Goal: Task Accomplishment & Management: Manage account settings

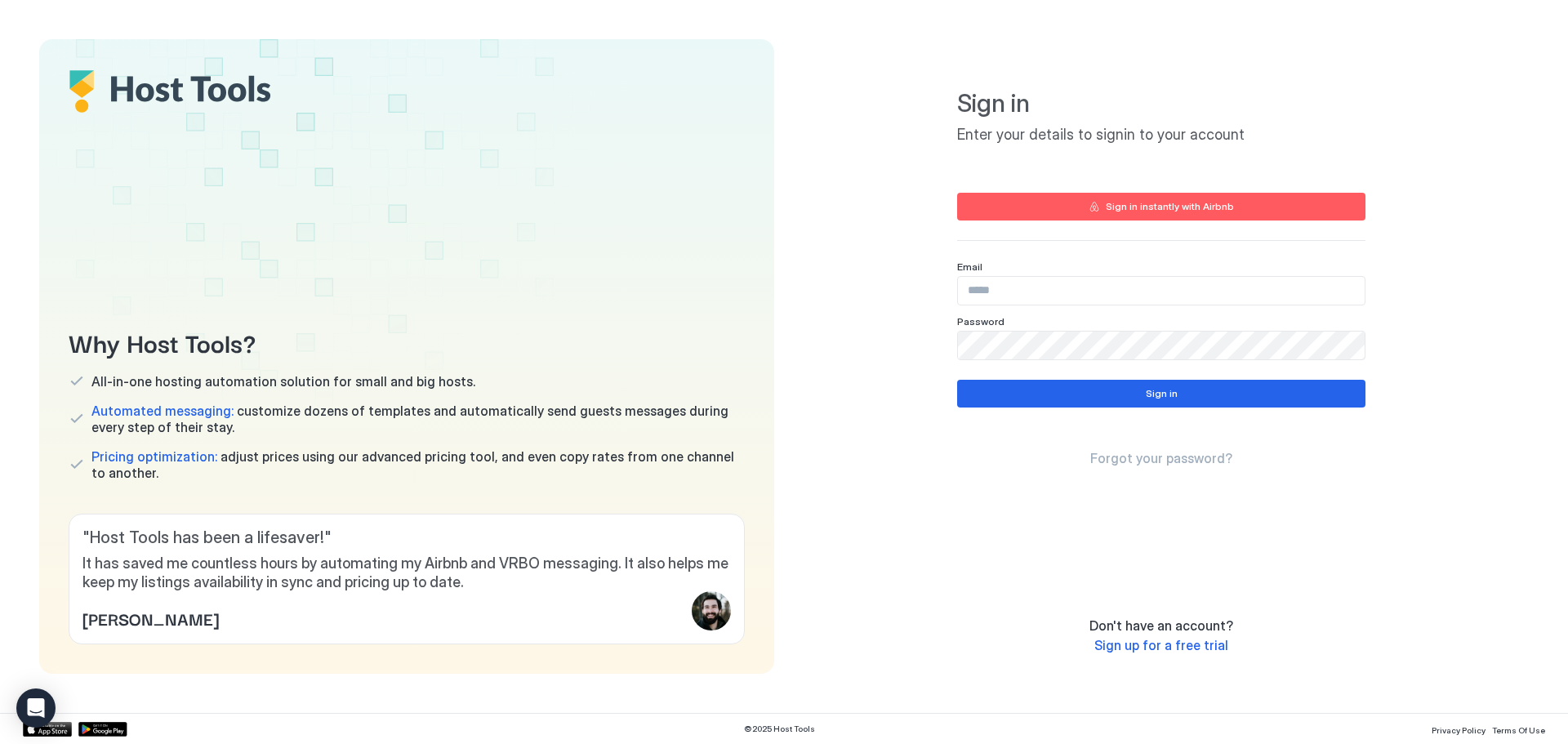
click at [1011, 291] on input "Input Field" at bounding box center [1162, 290] width 407 height 27
paste input "**********"
type input "**********"
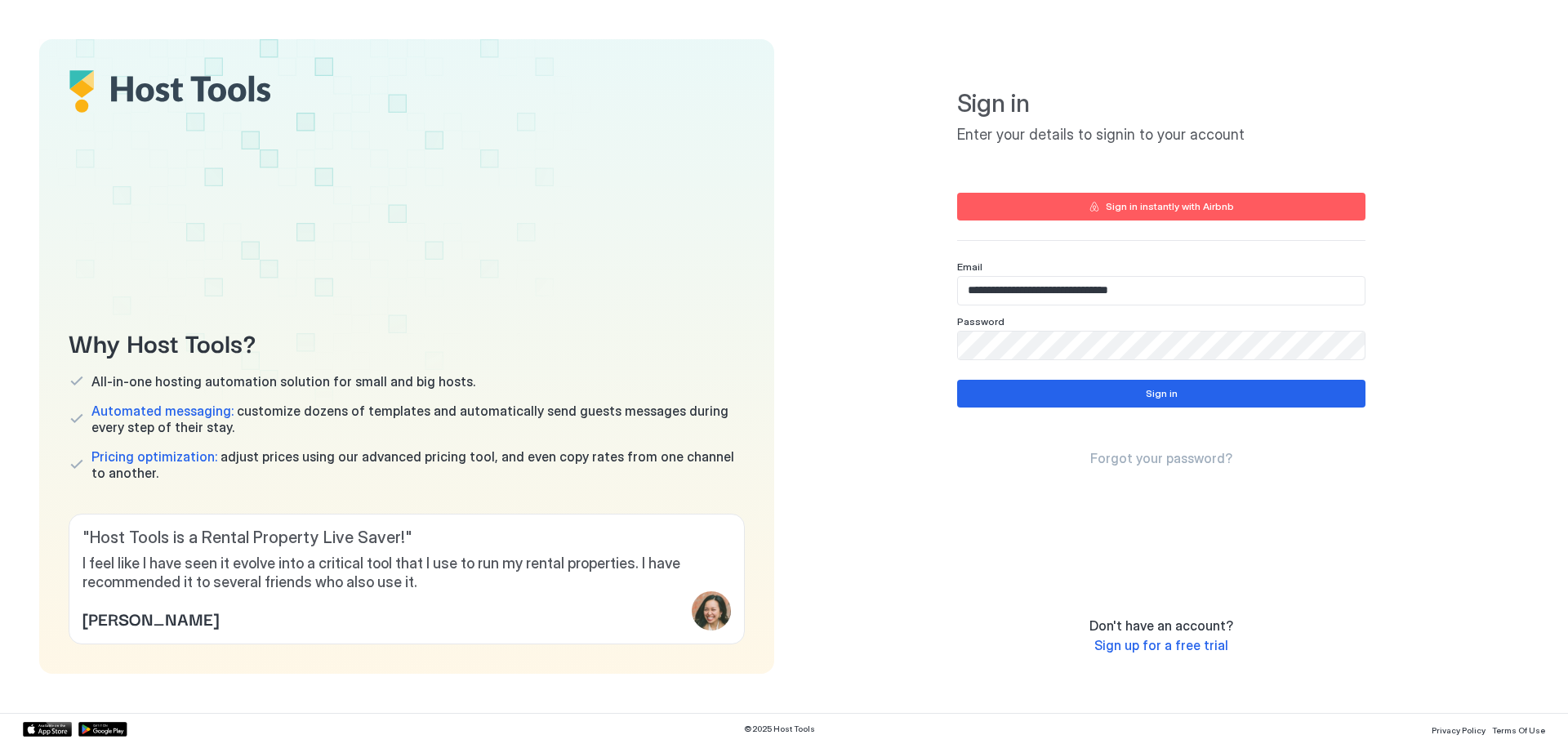
click at [1389, 339] on div "**********" at bounding box center [1161, 357] width 735 height 635
click at [1108, 388] on button "Sign in" at bounding box center [1162, 393] width 409 height 27
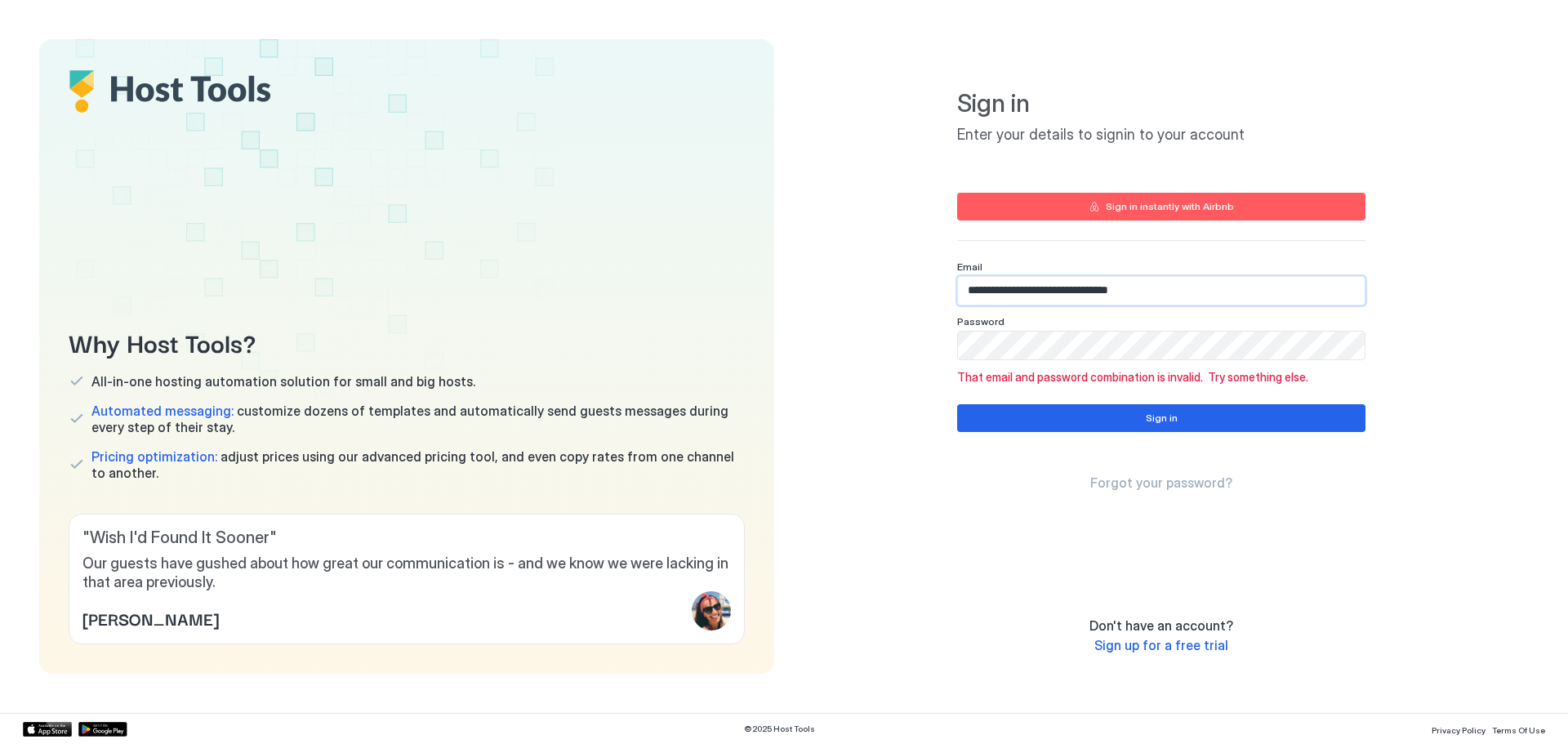
click at [1193, 296] on input "**********" at bounding box center [1162, 290] width 407 height 27
drag, startPoint x: 1189, startPoint y: 418, endPoint x: 1249, endPoint y: 458, distance: 72.1
click at [1188, 418] on button "Sign in" at bounding box center [1162, 418] width 409 height 27
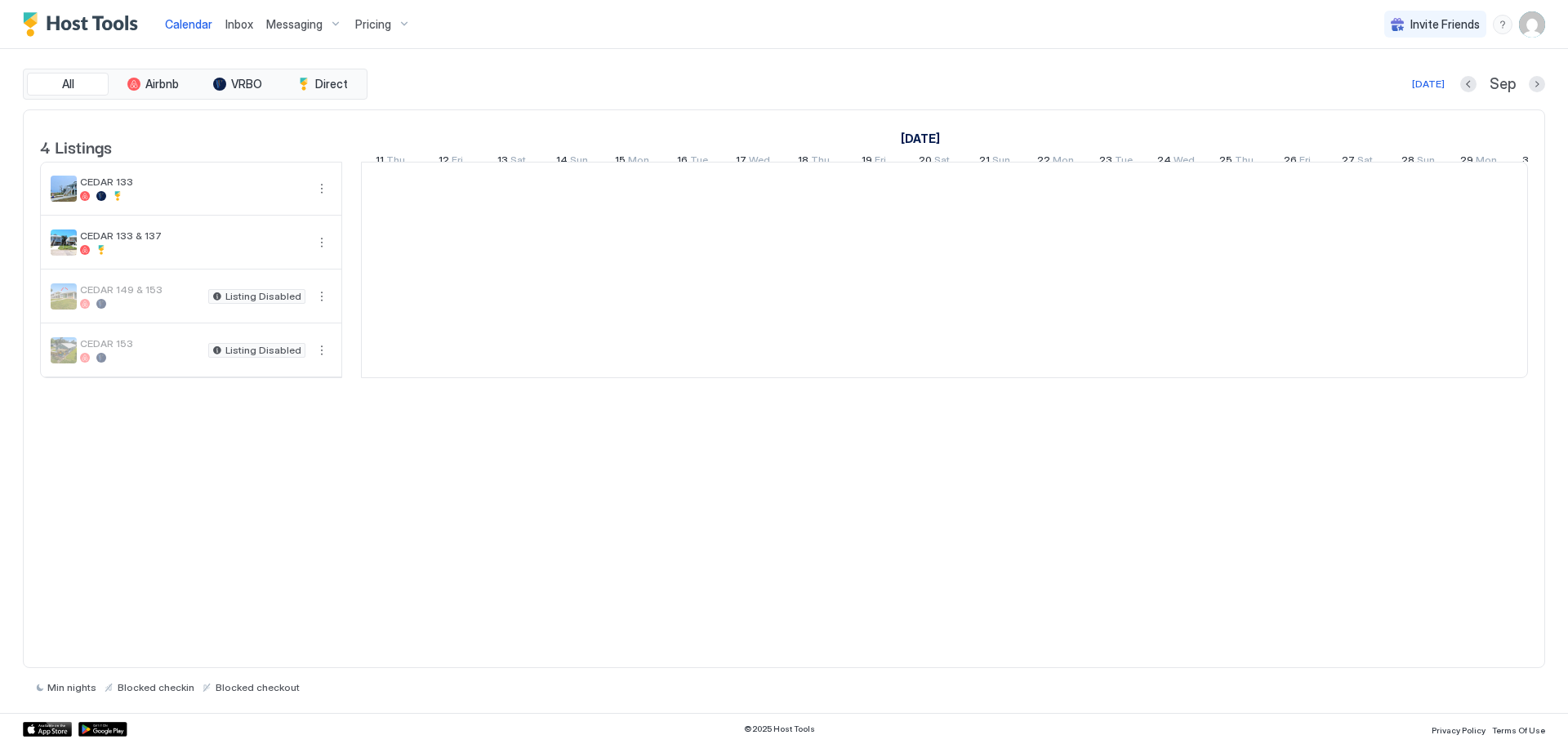
scroll to position [0, 908]
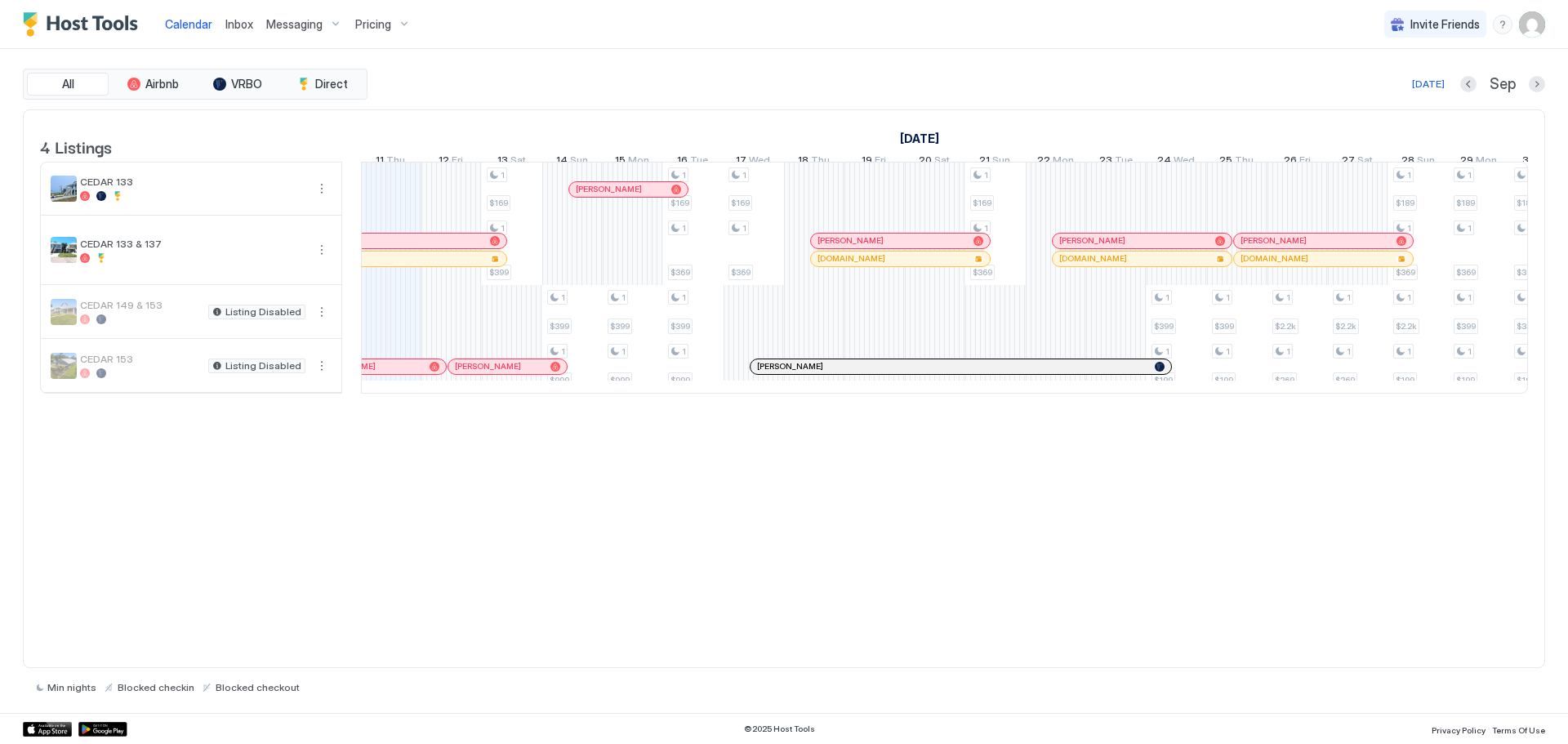
click at [1528, 26] on img "User profile" at bounding box center [1532, 24] width 26 height 26
click at [1383, 92] on span "Settings" at bounding box center [1384, 91] width 44 height 15
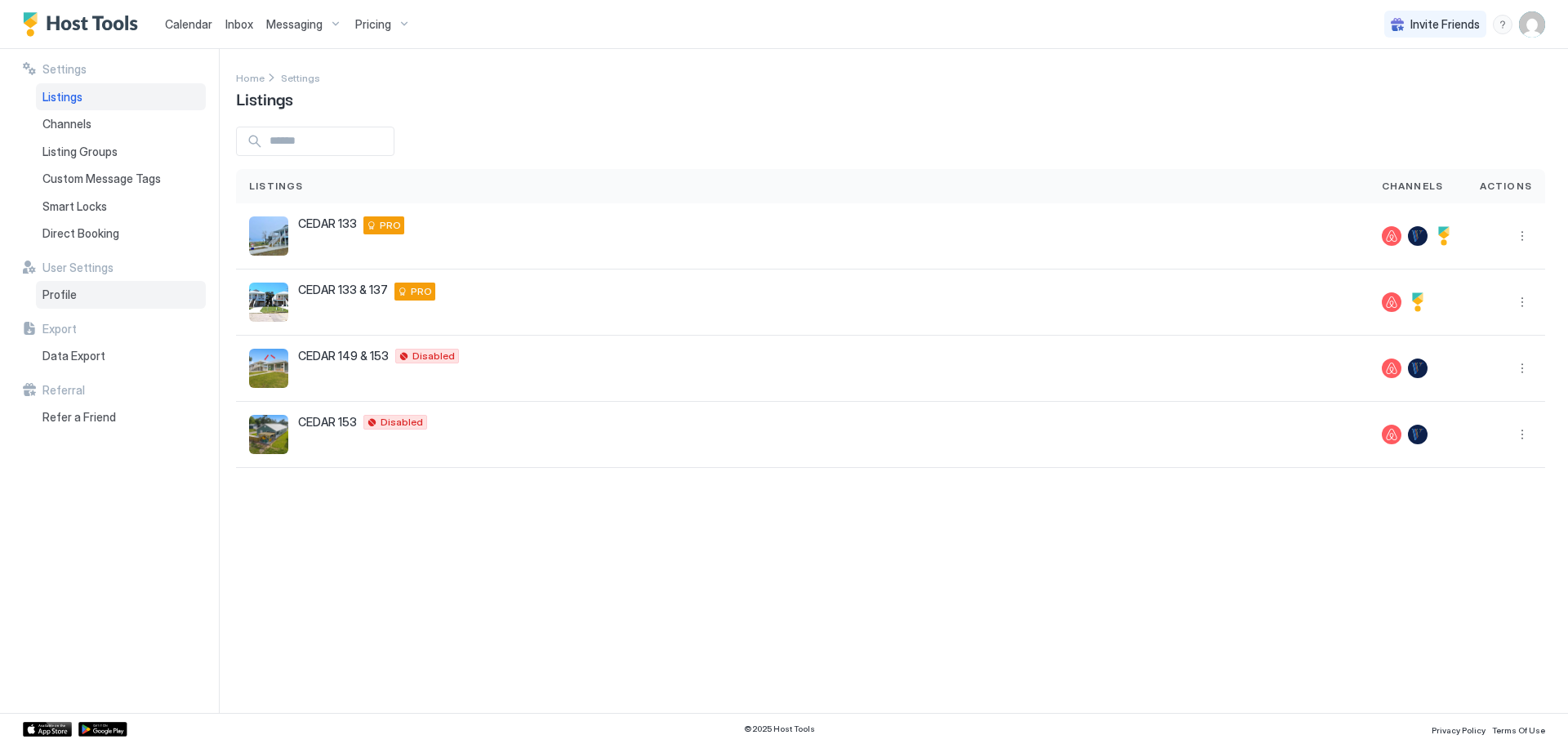
click at [75, 301] on div "Profile" at bounding box center [121, 295] width 170 height 27
click at [238, 80] on span "Home" at bounding box center [250, 78] width 28 height 12
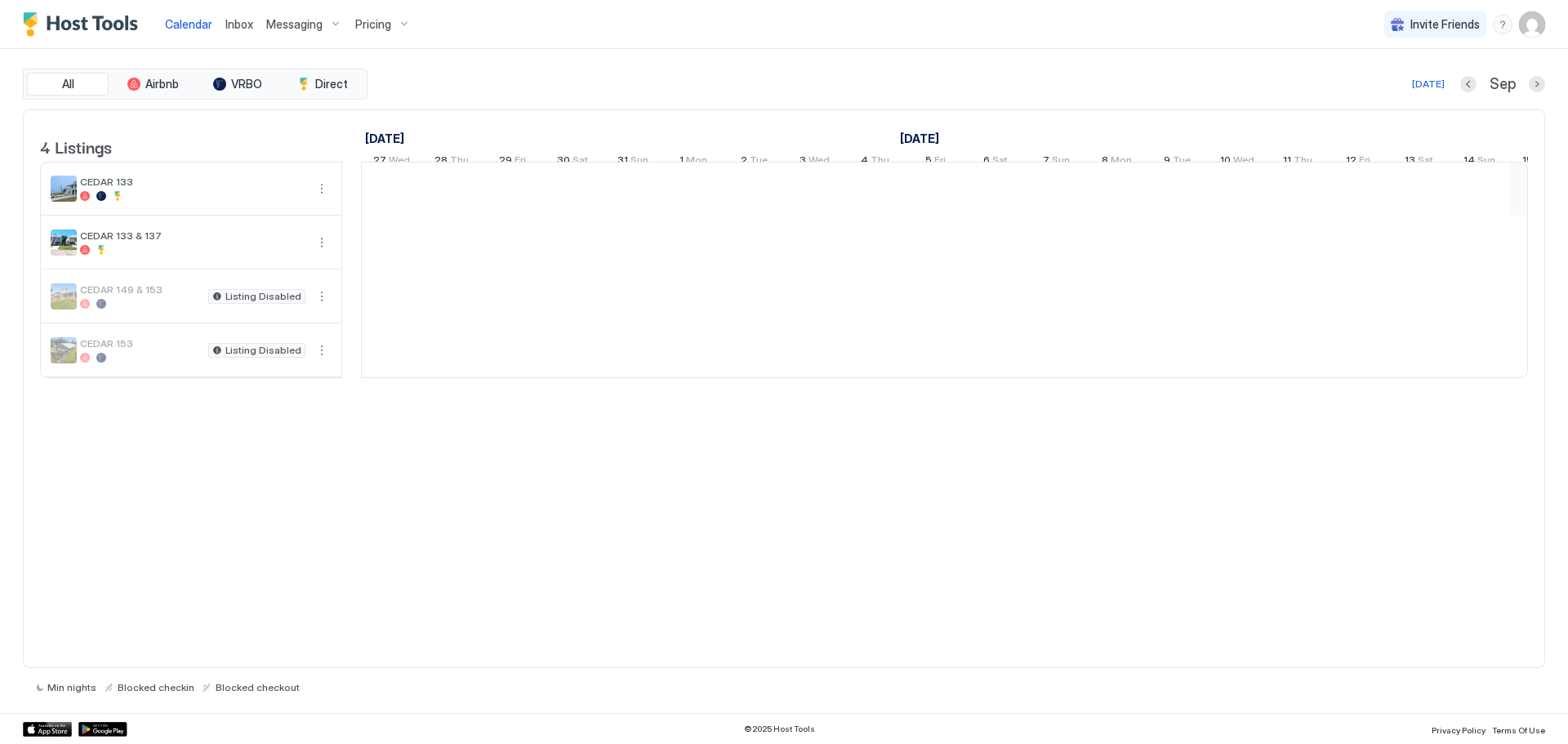
scroll to position [0, 908]
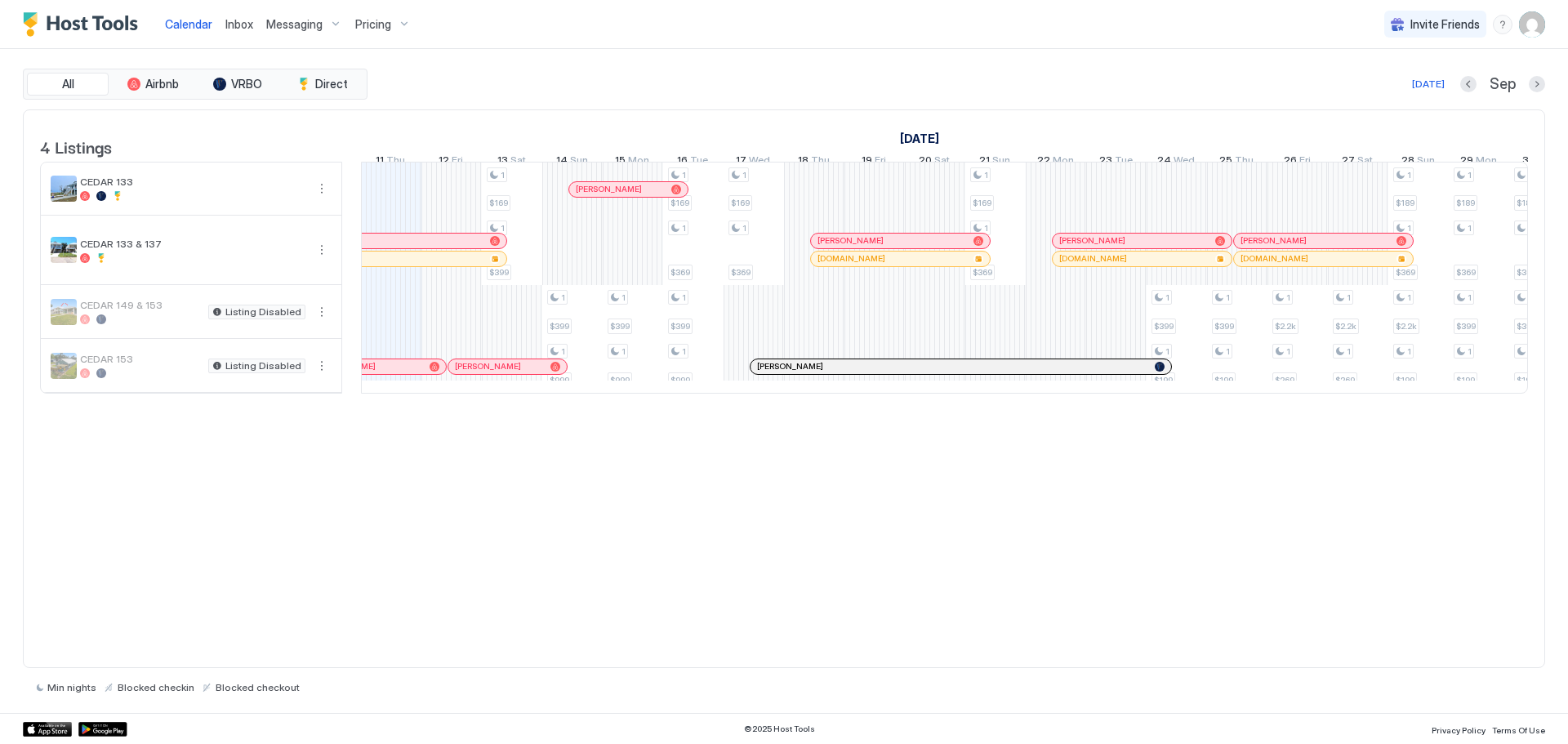
click at [1539, 31] on img "User profile" at bounding box center [1532, 24] width 26 height 26
click at [1394, 90] on span "Settings" at bounding box center [1384, 91] width 44 height 15
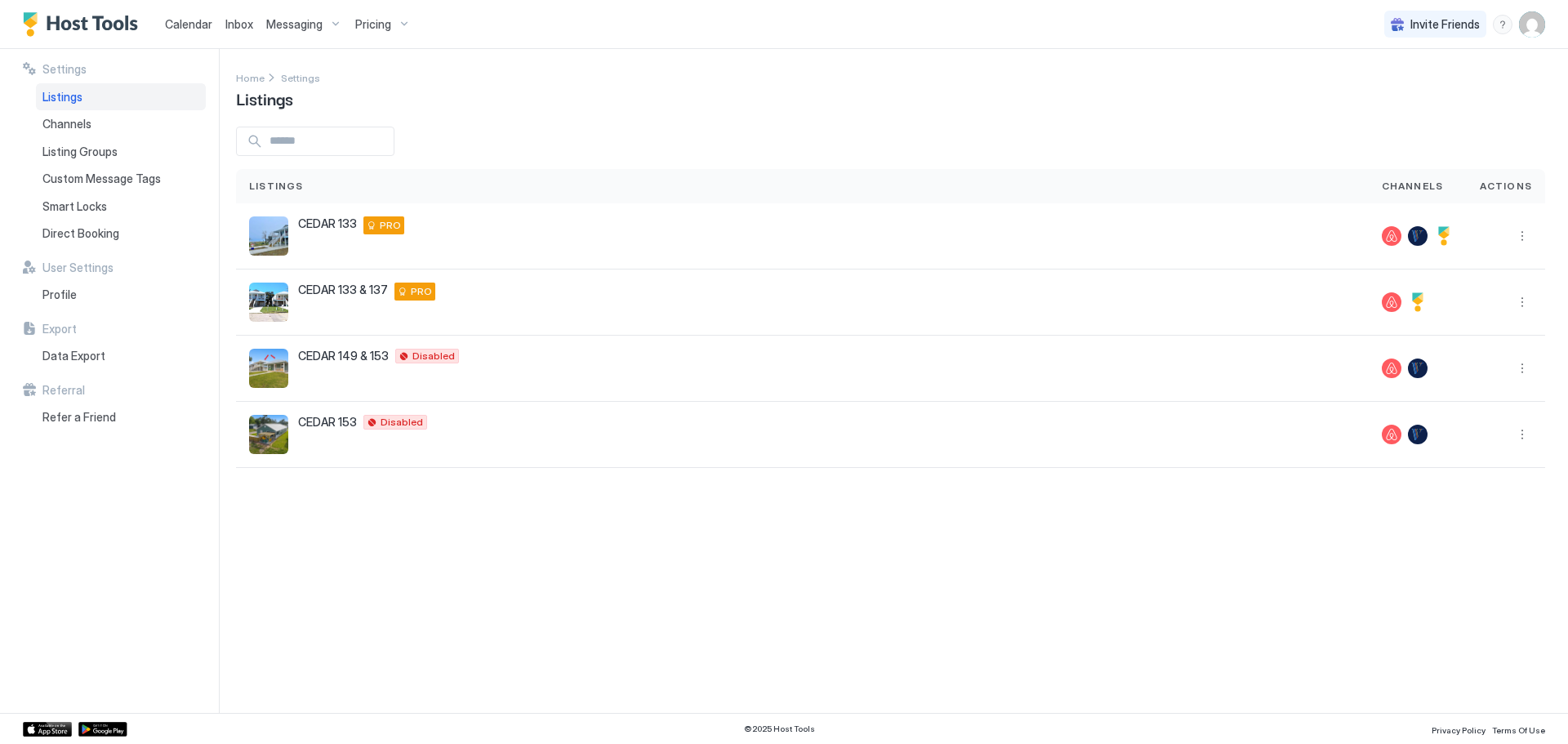
click at [70, 100] on span "Listings" at bounding box center [62, 97] width 40 height 15
click at [88, 148] on span "Listing Groups" at bounding box center [79, 151] width 75 height 15
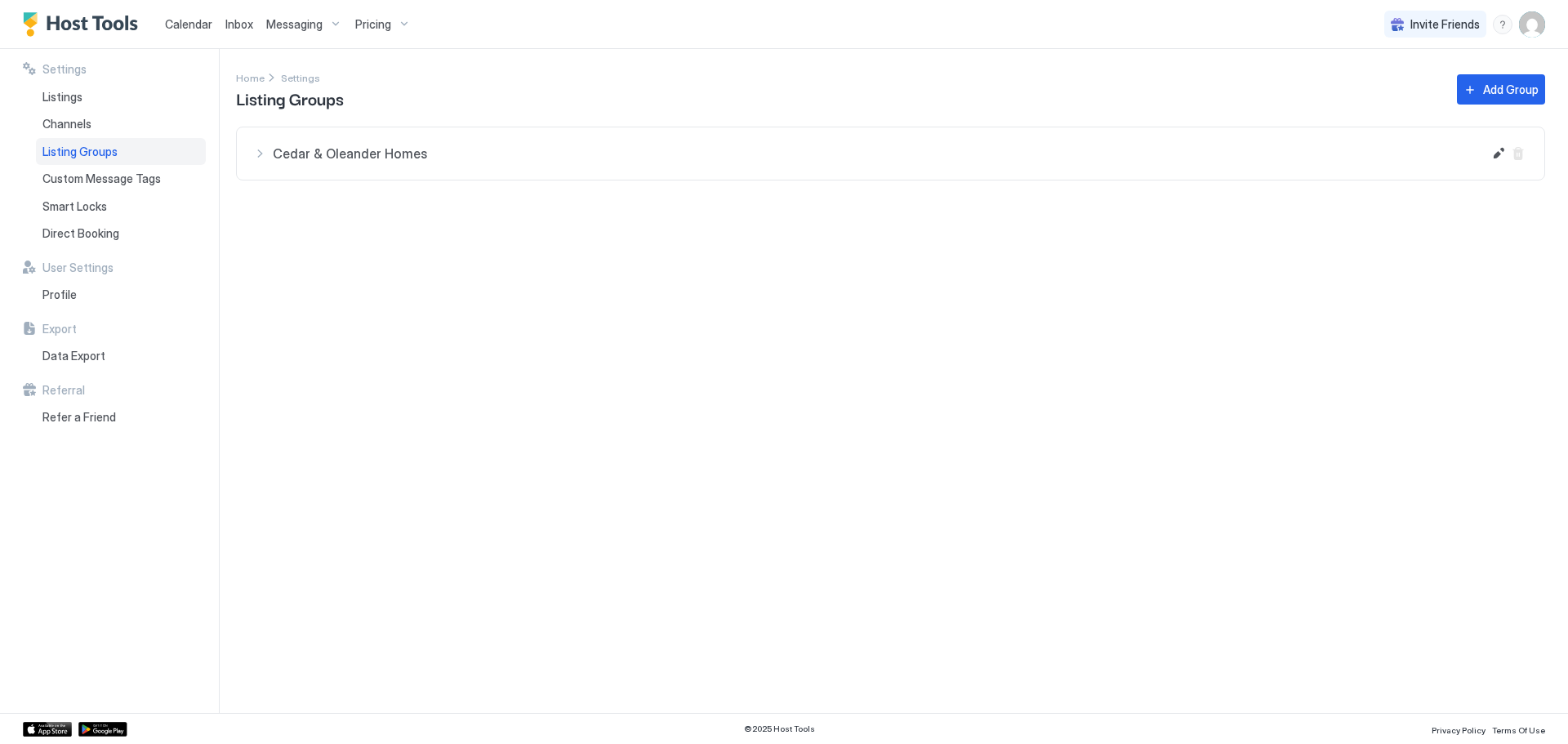
click at [261, 154] on div "Cedar & Oleander Homes" at bounding box center [867, 153] width 1229 height 20
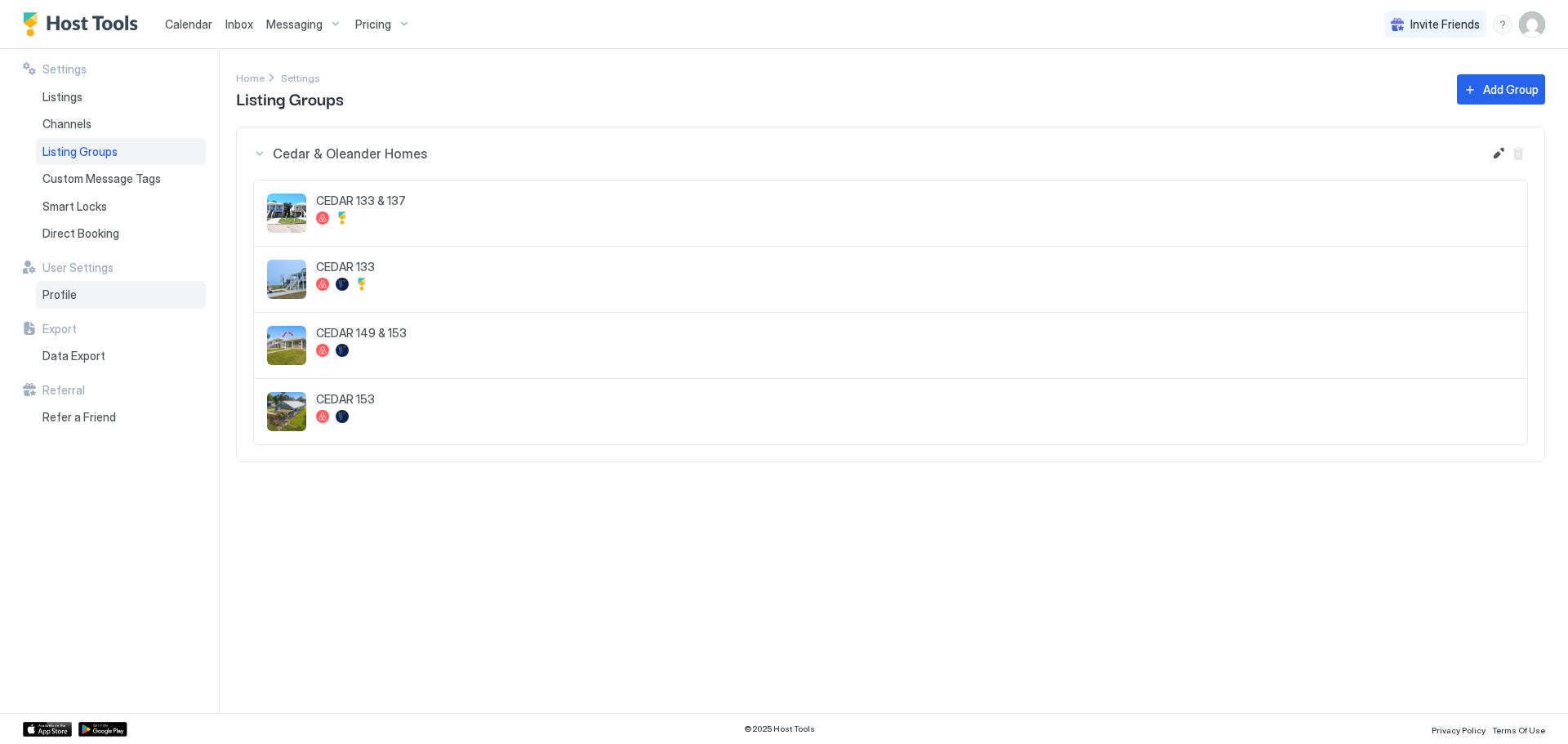
click at [64, 296] on span "Profile" at bounding box center [59, 295] width 34 height 15
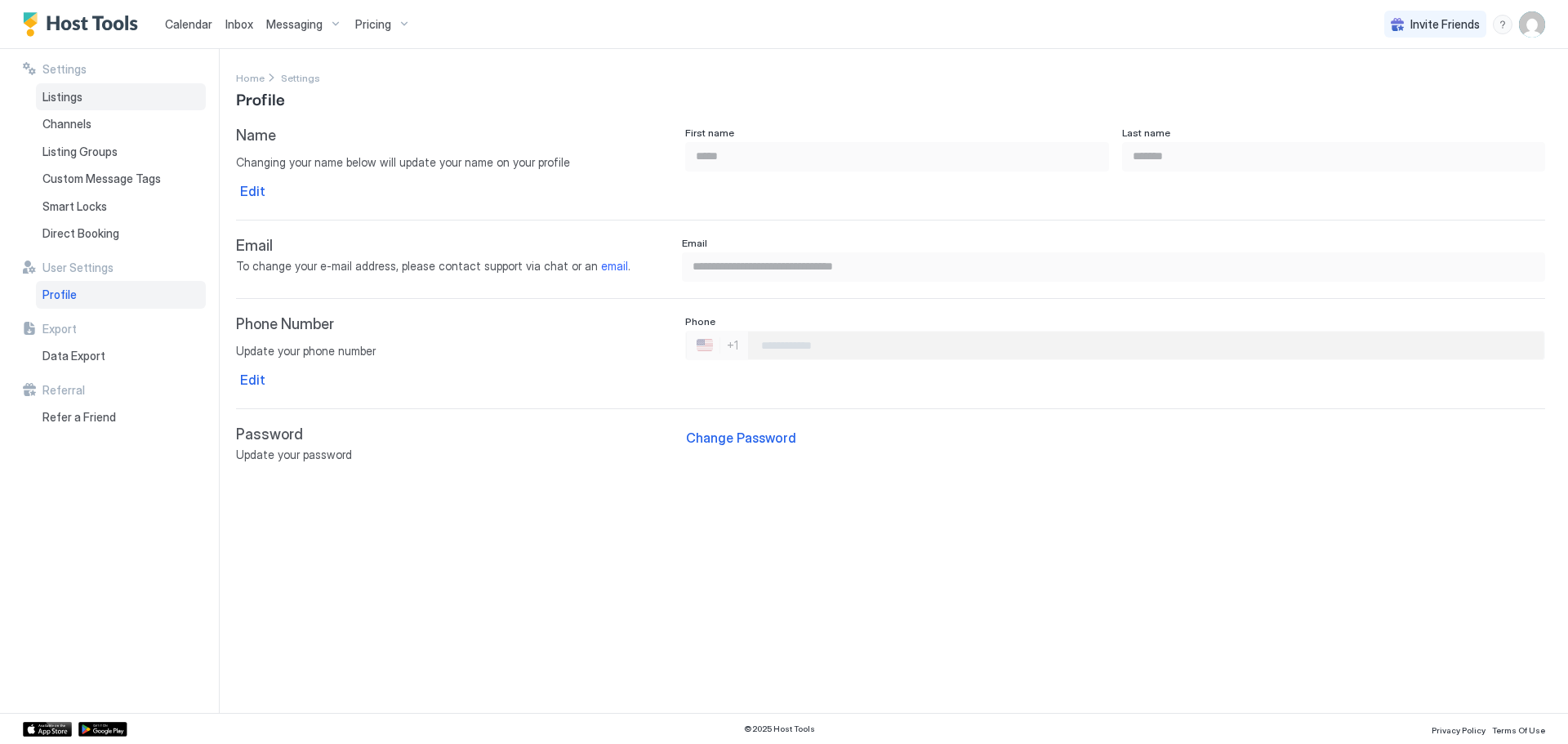
click at [74, 97] on span "Listings" at bounding box center [62, 97] width 40 height 15
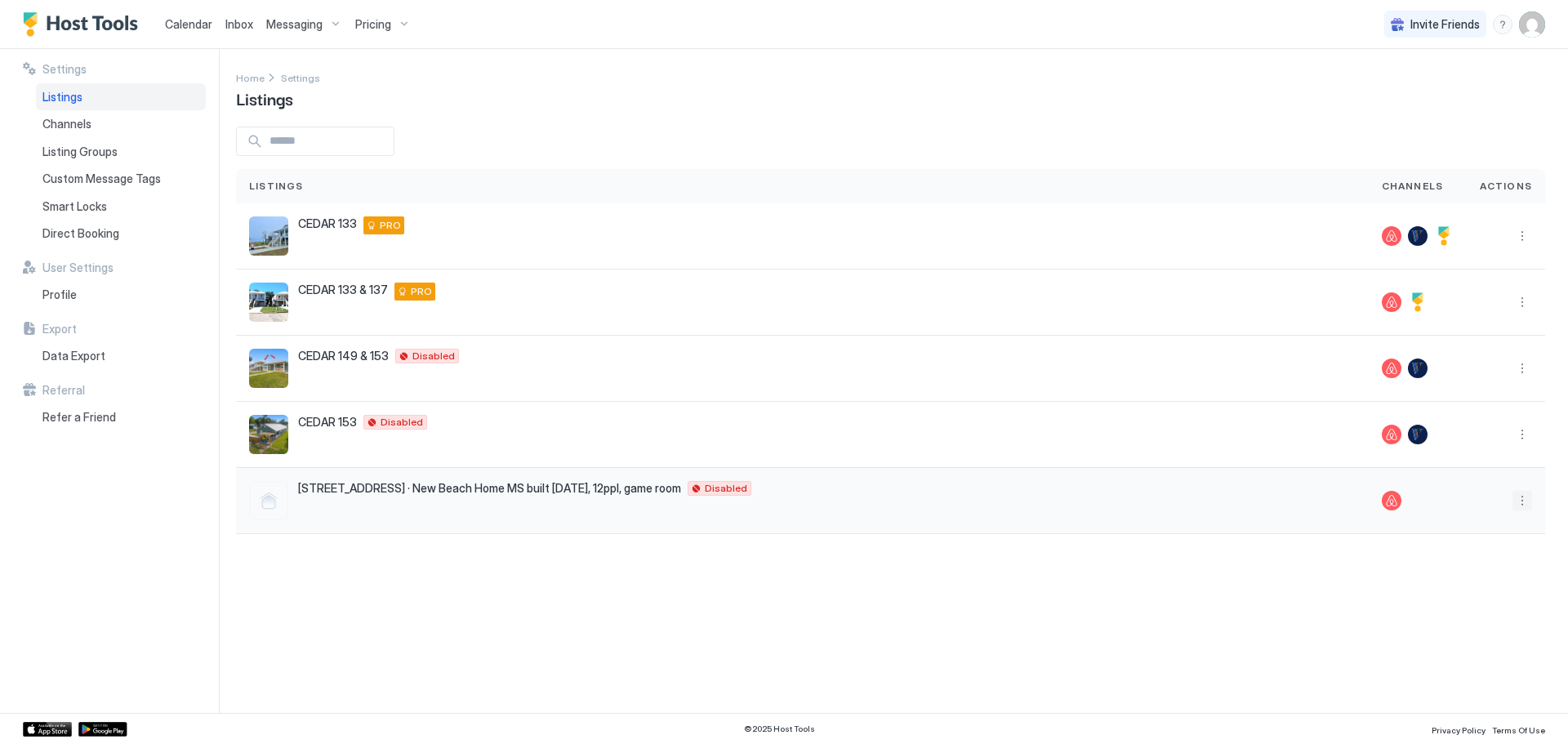
click at [1521, 496] on button "More options" at bounding box center [1522, 501] width 20 height 20
click at [1468, 583] on div "Listing Settings" at bounding box center [1485, 576] width 104 height 26
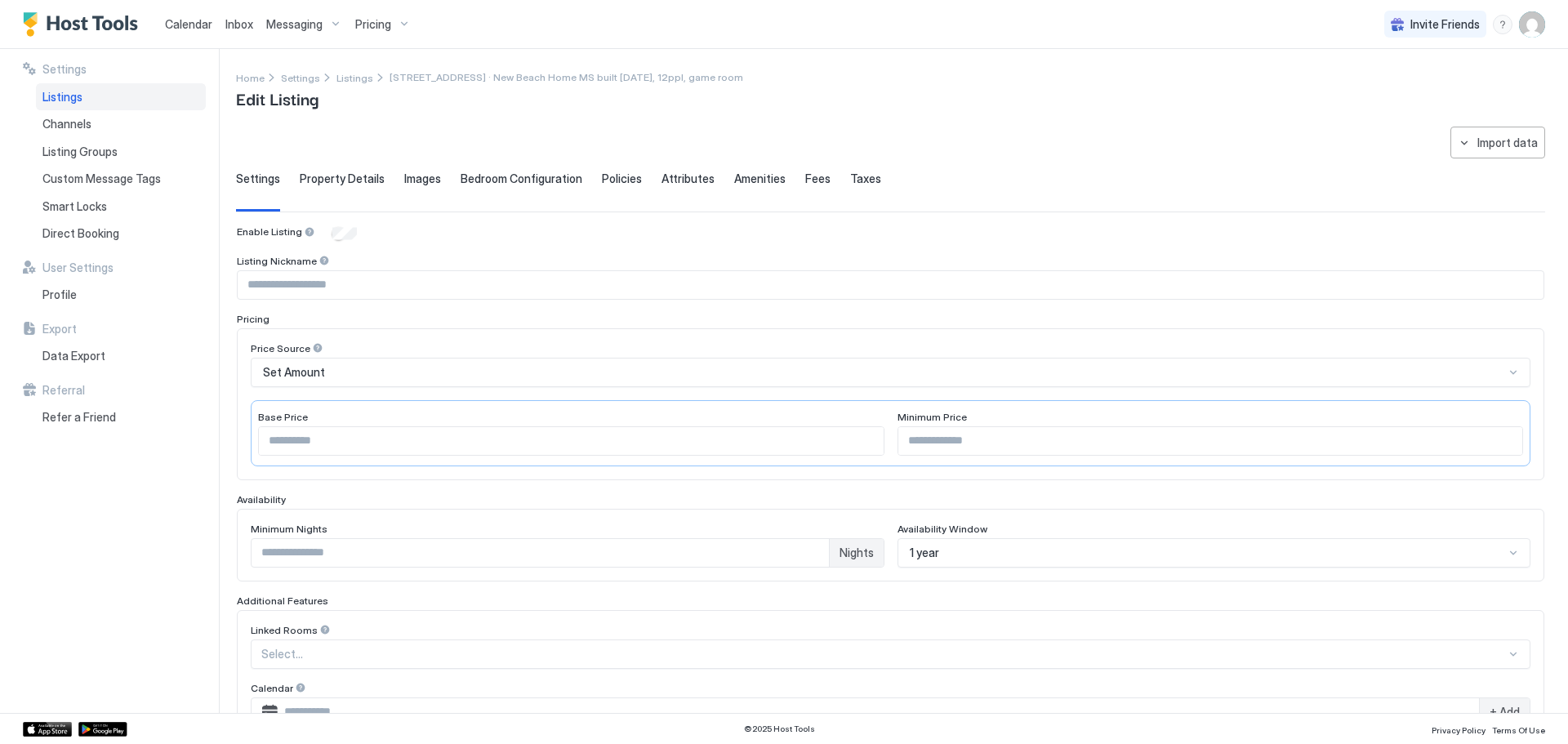
click at [60, 108] on div "Listings" at bounding box center [121, 97] width 170 height 27
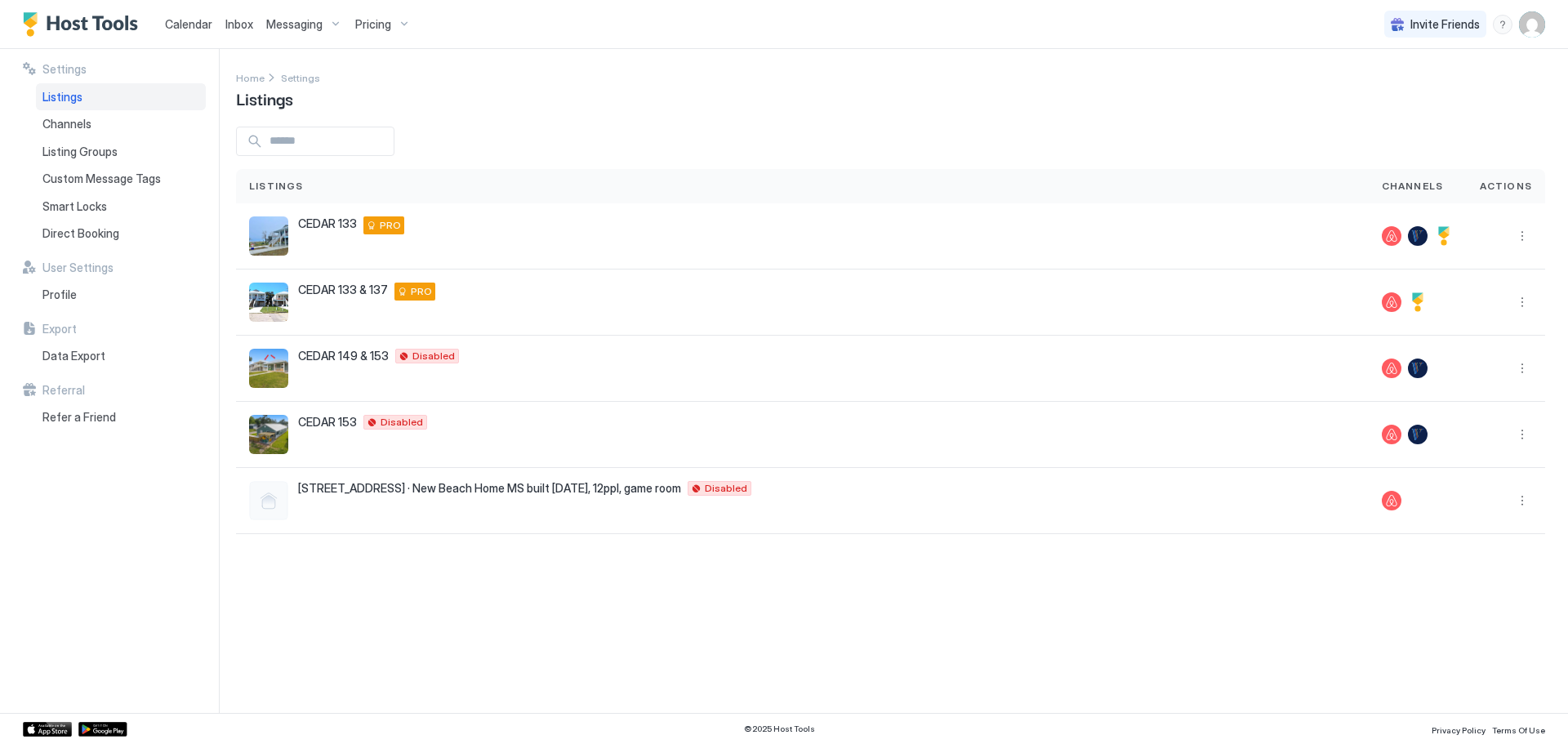
click at [59, 93] on span "Listings" at bounding box center [62, 97] width 40 height 15
click at [354, 492] on span "[STREET_ADDRESS] · New Beach Home MS built [DATE], 12ppl, game room" at bounding box center [489, 488] width 383 height 15
click at [75, 106] on div "Listings" at bounding box center [121, 97] width 170 height 27
click at [1522, 501] on button "More options" at bounding box center [1522, 501] width 20 height 20
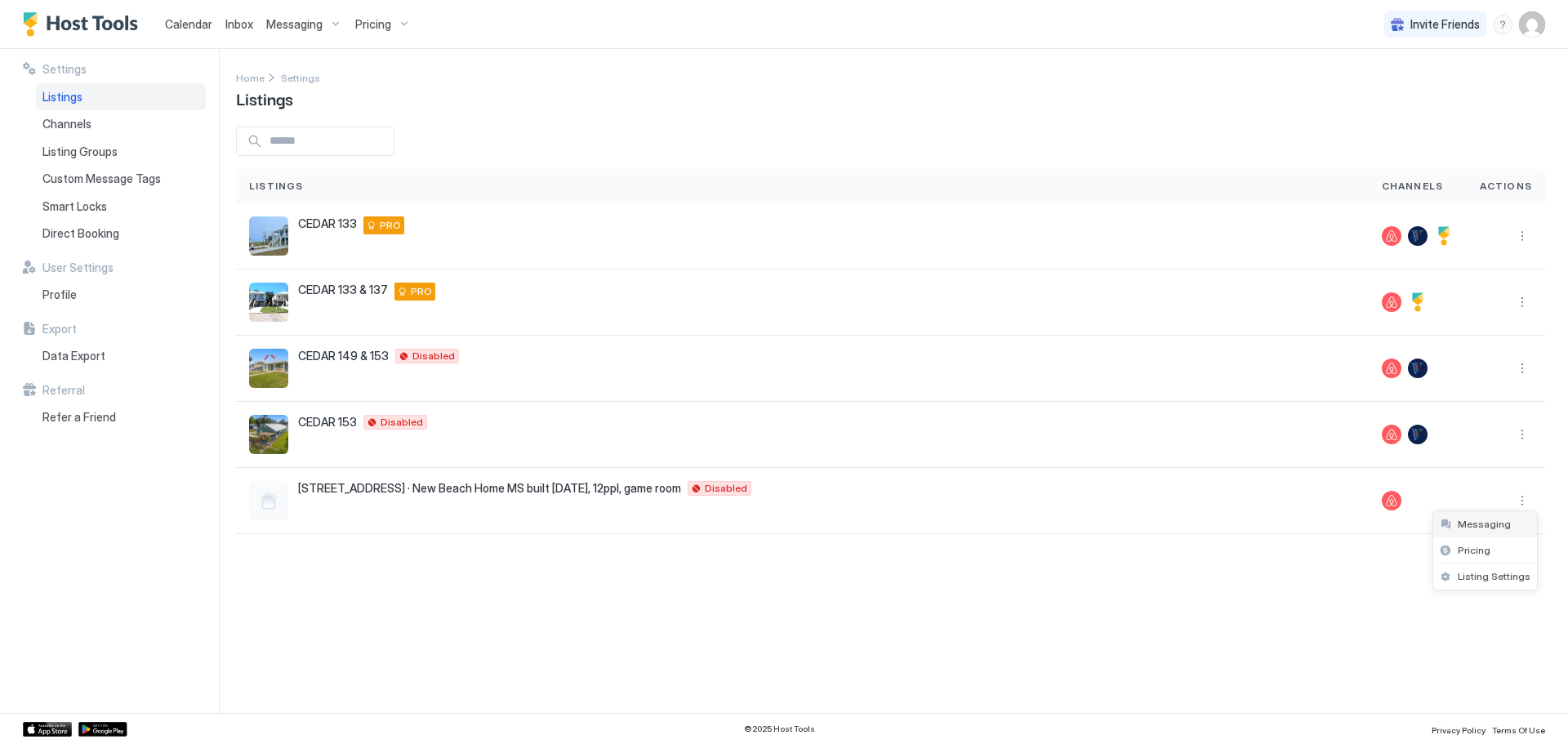
click at [1473, 528] on span "Messaging" at bounding box center [1485, 524] width 53 height 12
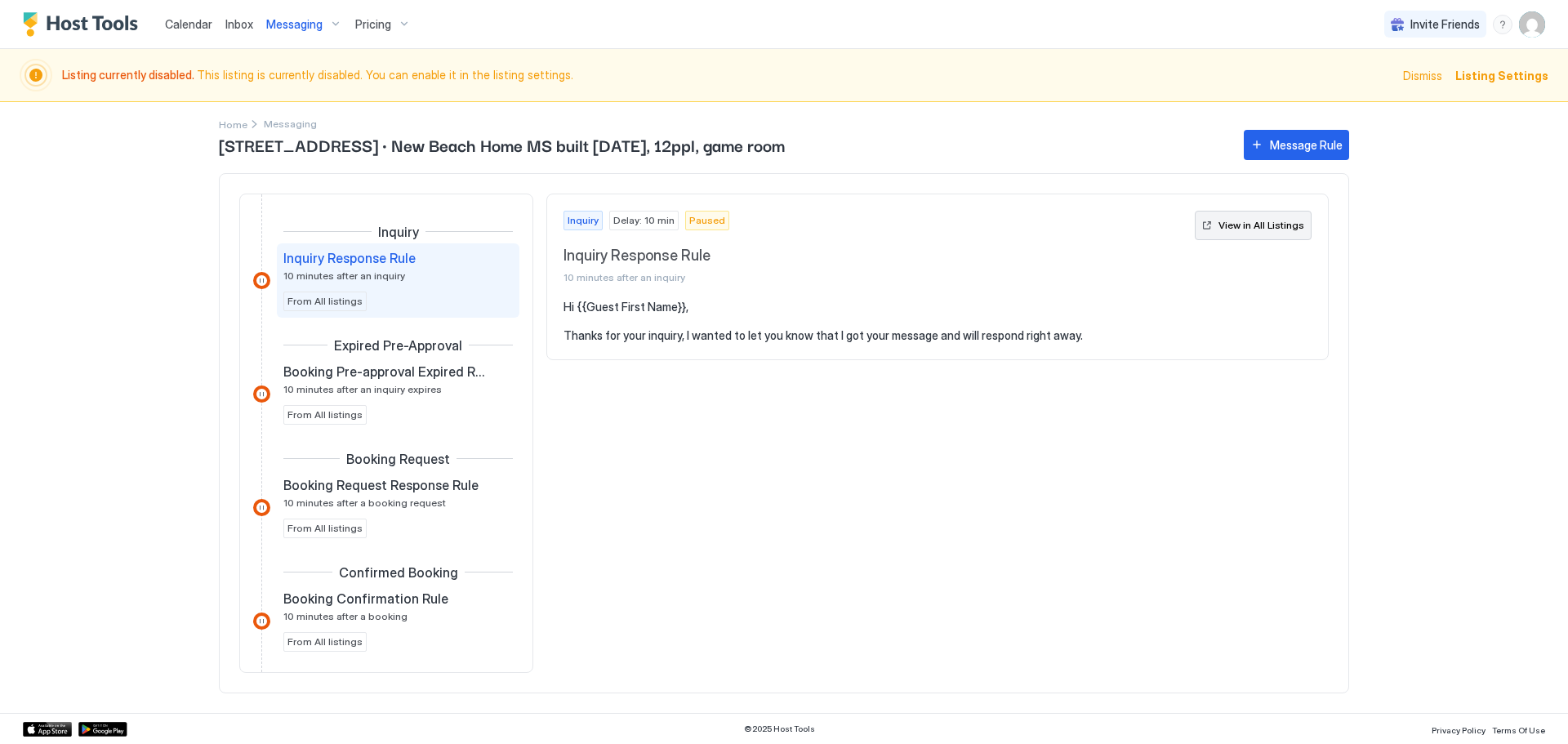
click at [1240, 225] on div "View in All Listings" at bounding box center [1261, 225] width 86 height 15
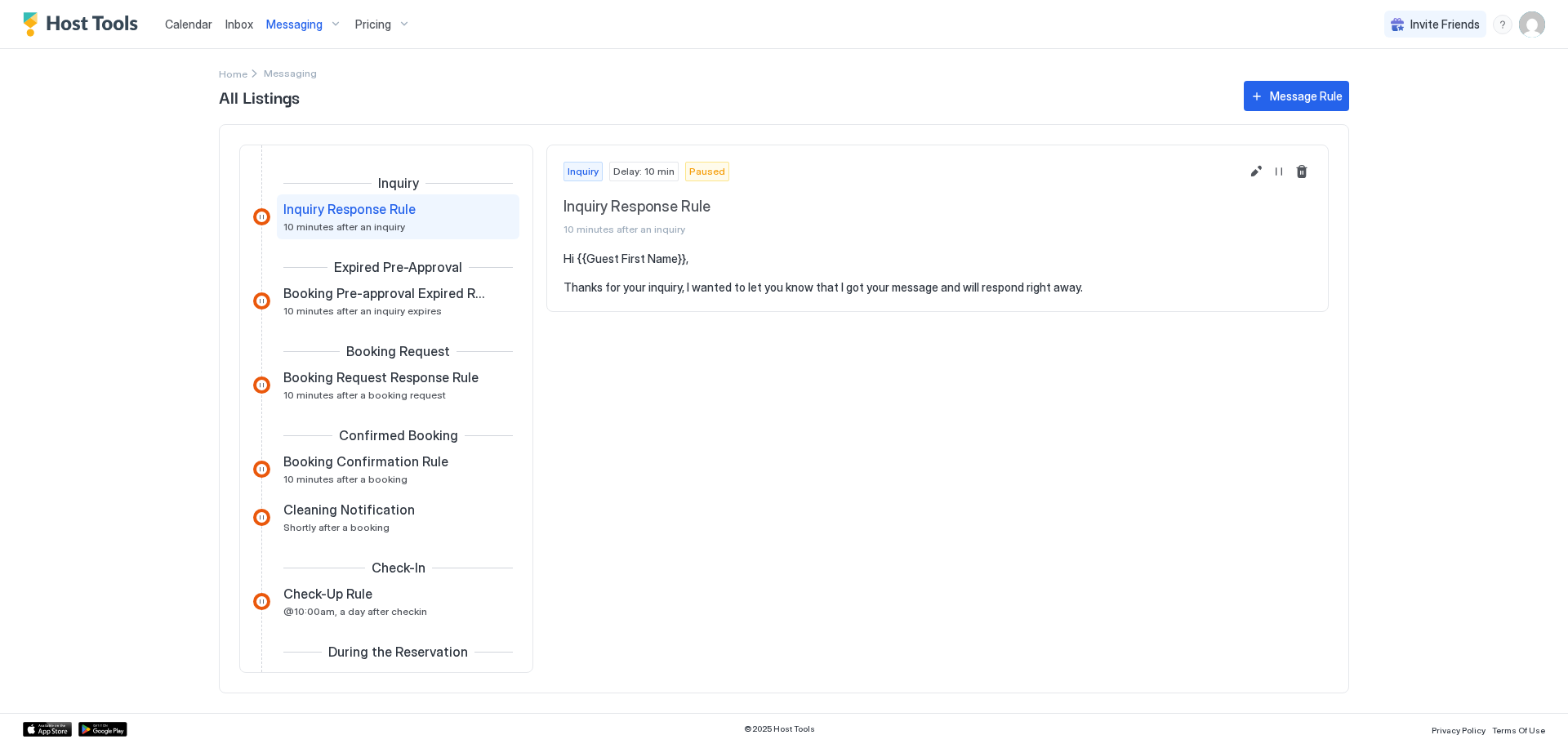
click at [290, 75] on span "Messaging" at bounding box center [290, 73] width 53 height 12
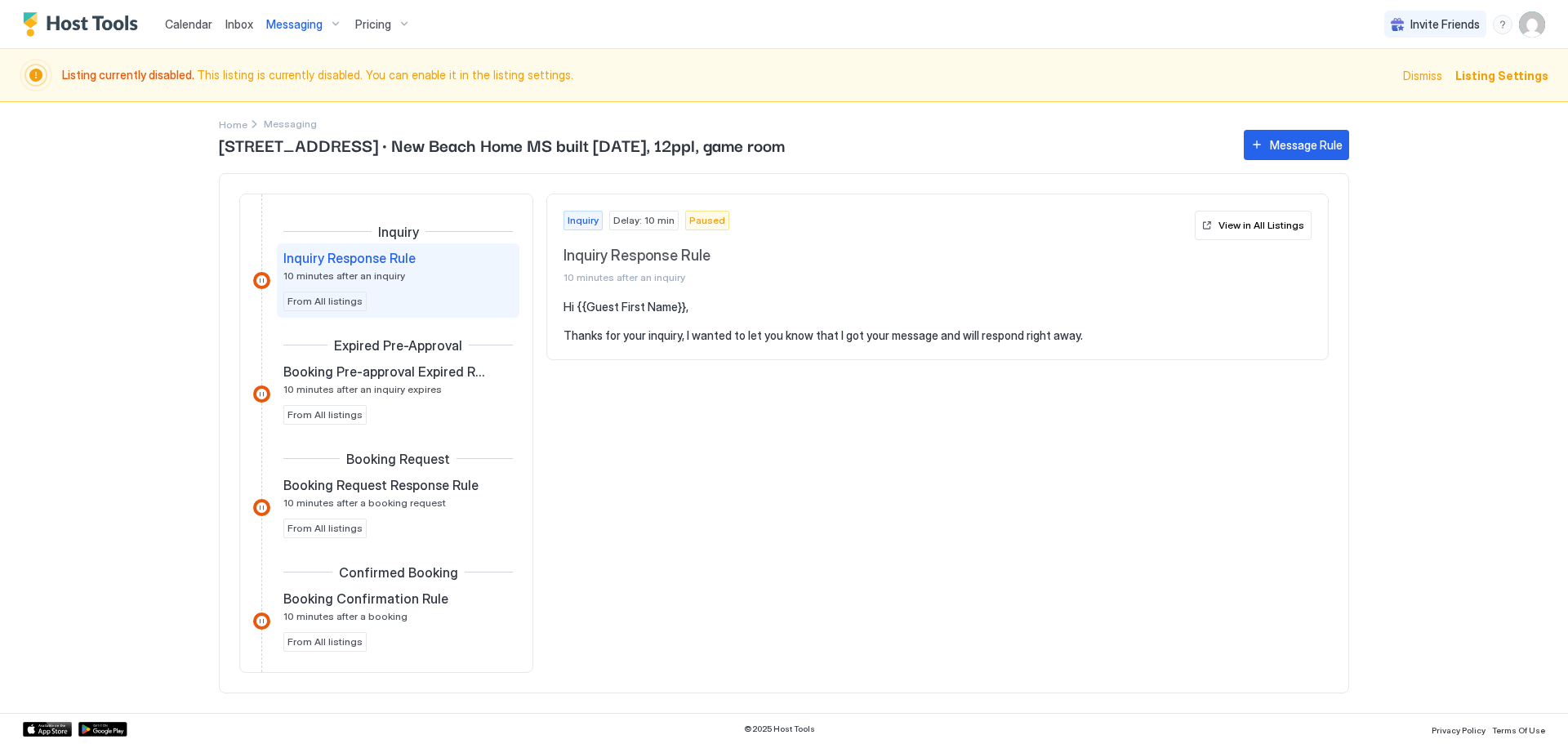
click at [240, 127] on div "149 W. Cedar Drive · New Beach Home MS built May23, 12ppl, game room Message Ru…" at bounding box center [784, 419] width 1130 height 587
click at [1450, 15] on div "Invite Friends" at bounding box center [1435, 24] width 102 height 27
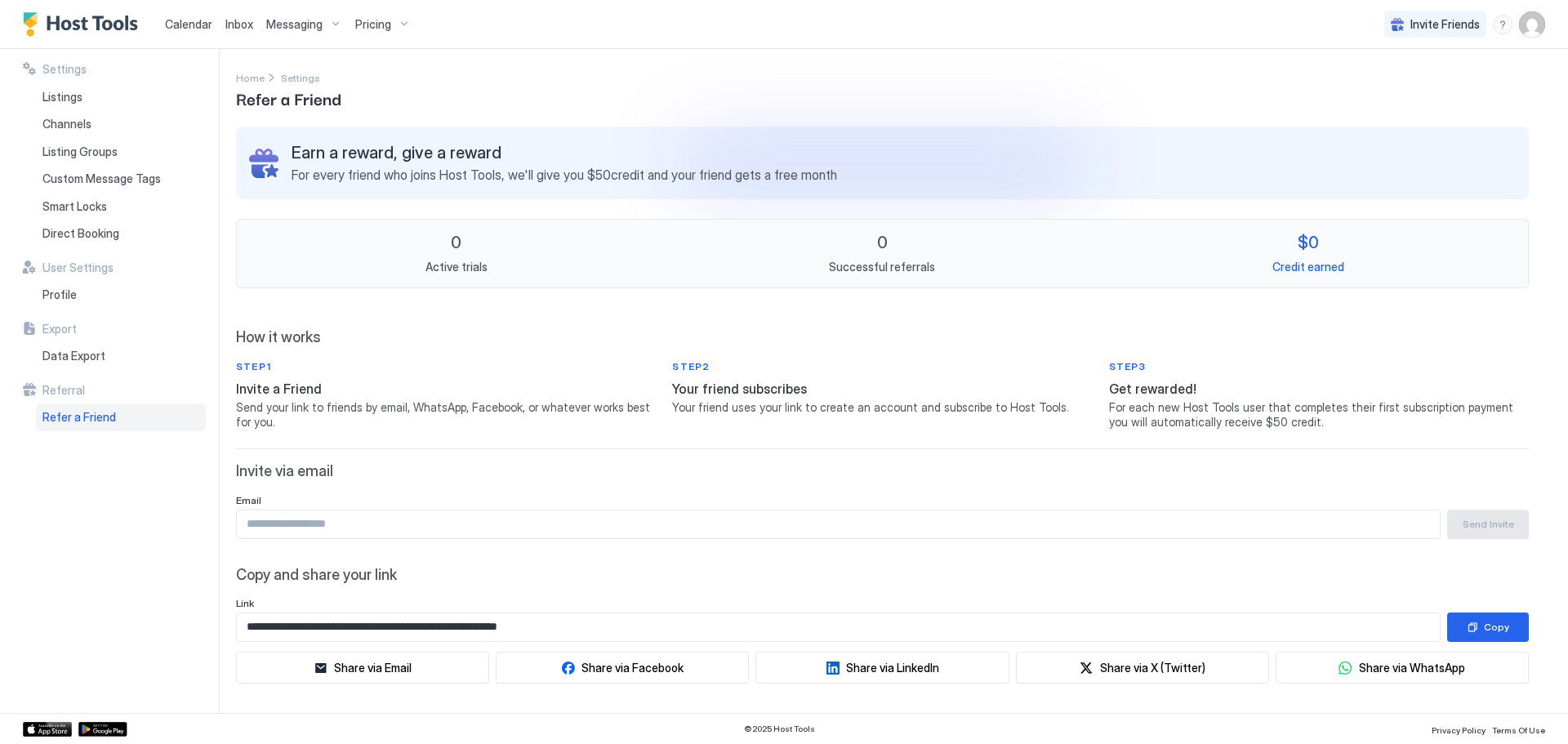
click at [1541, 25] on img "User profile" at bounding box center [1532, 24] width 26 height 26
click at [1407, 92] on div "Settings" at bounding box center [1441, 91] width 208 height 28
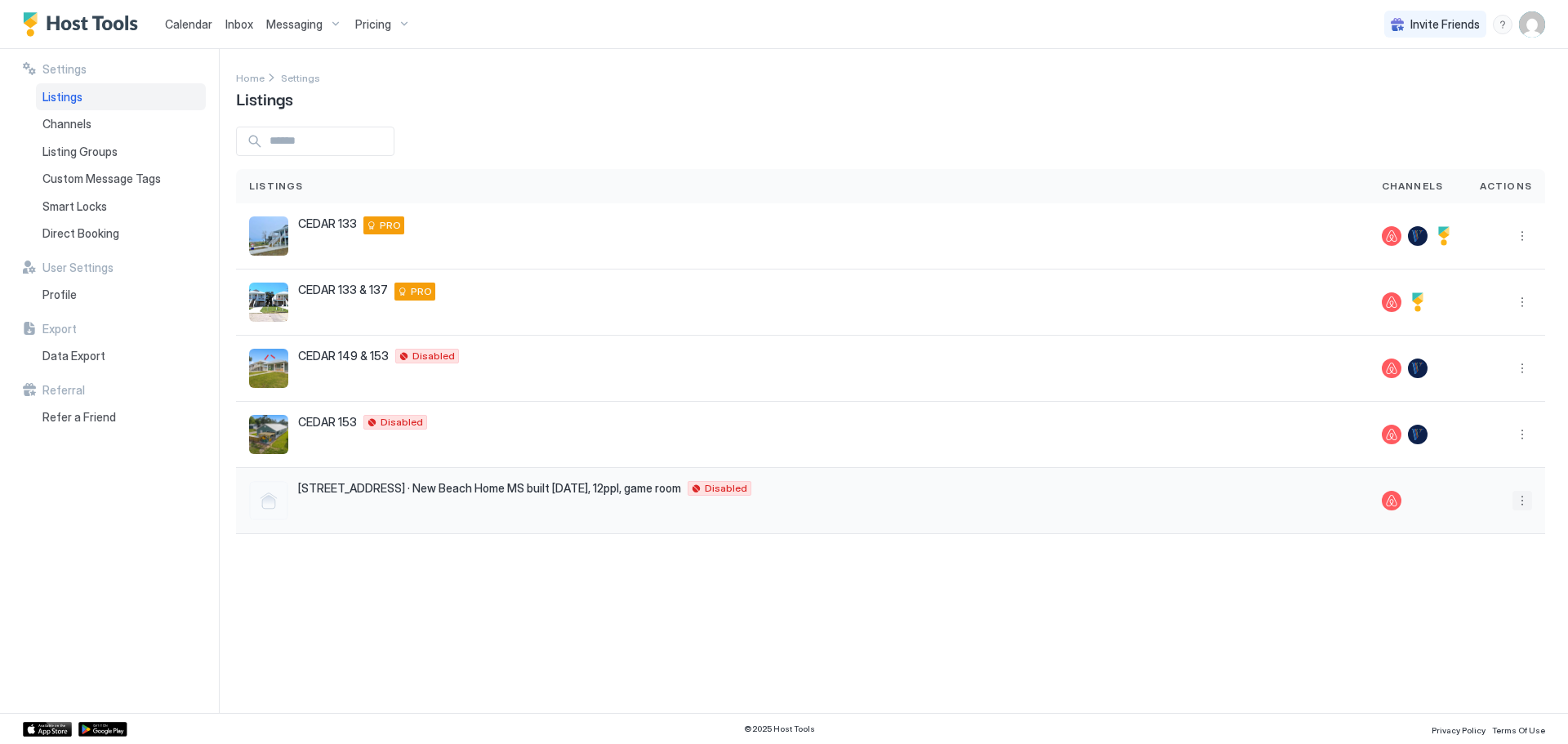
click at [1524, 500] on button "More options" at bounding box center [1522, 501] width 20 height 20
click at [1488, 573] on span "Listing Settings" at bounding box center [1494, 576] width 73 height 12
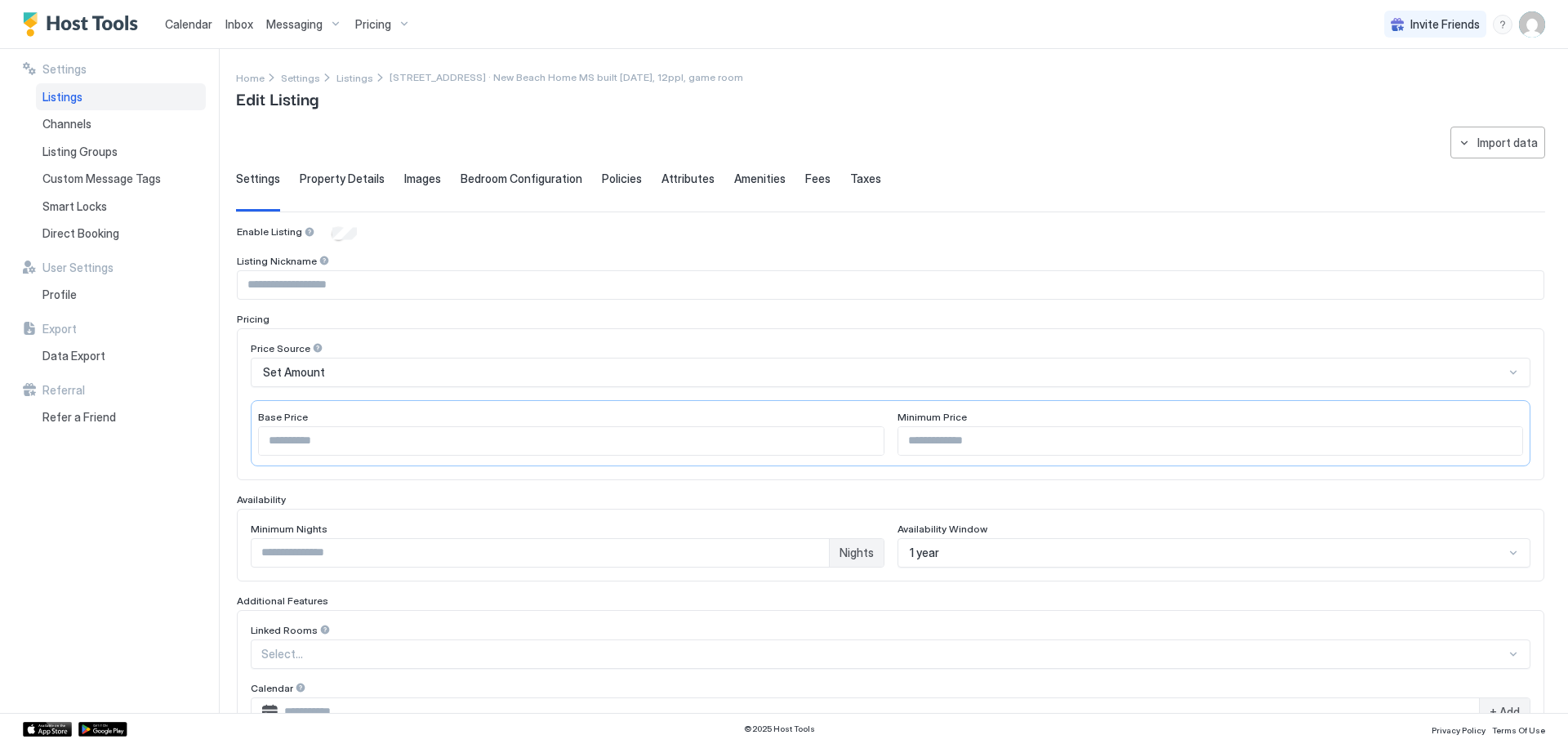
click at [343, 184] on span "Property Details" at bounding box center [342, 179] width 85 height 15
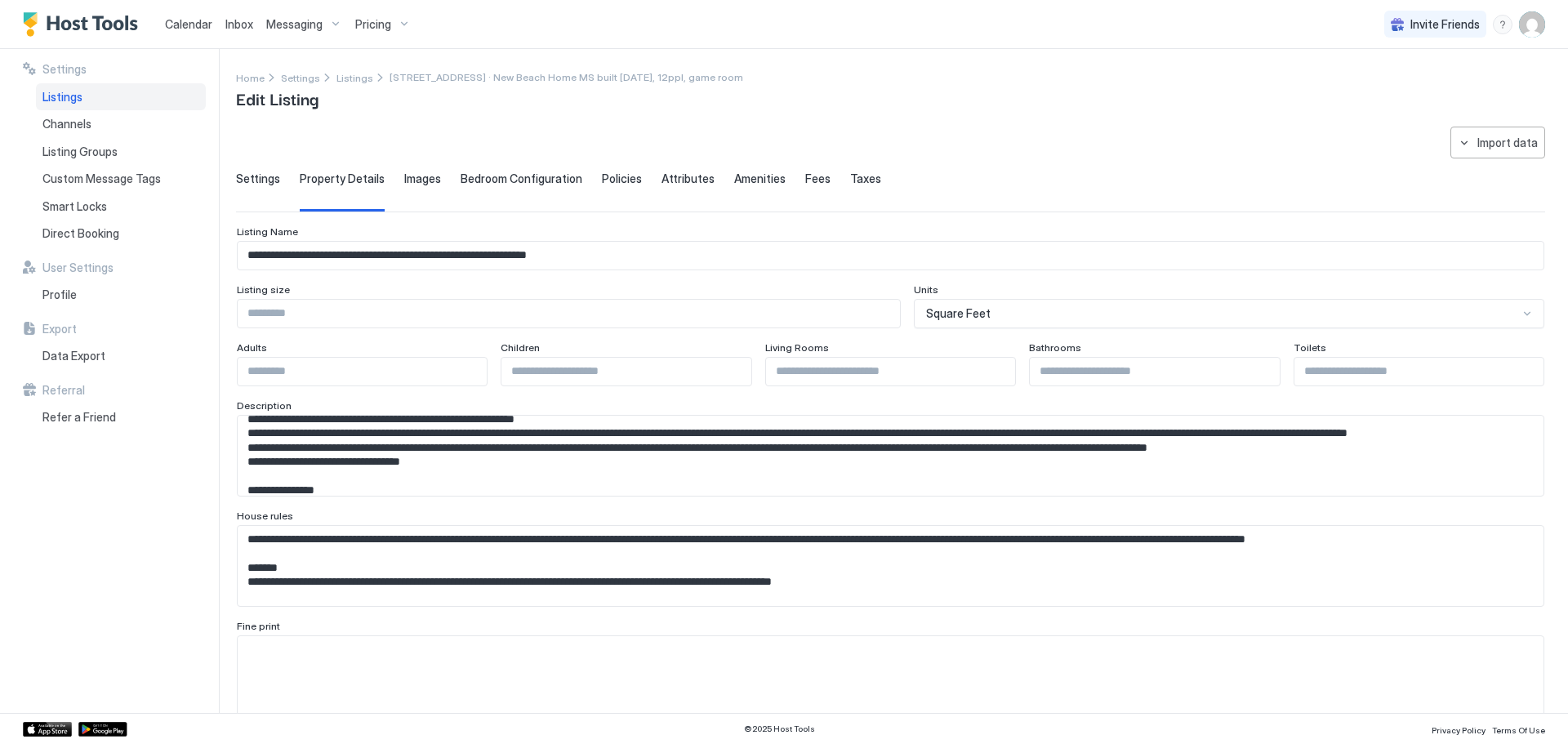
scroll to position [326, 0]
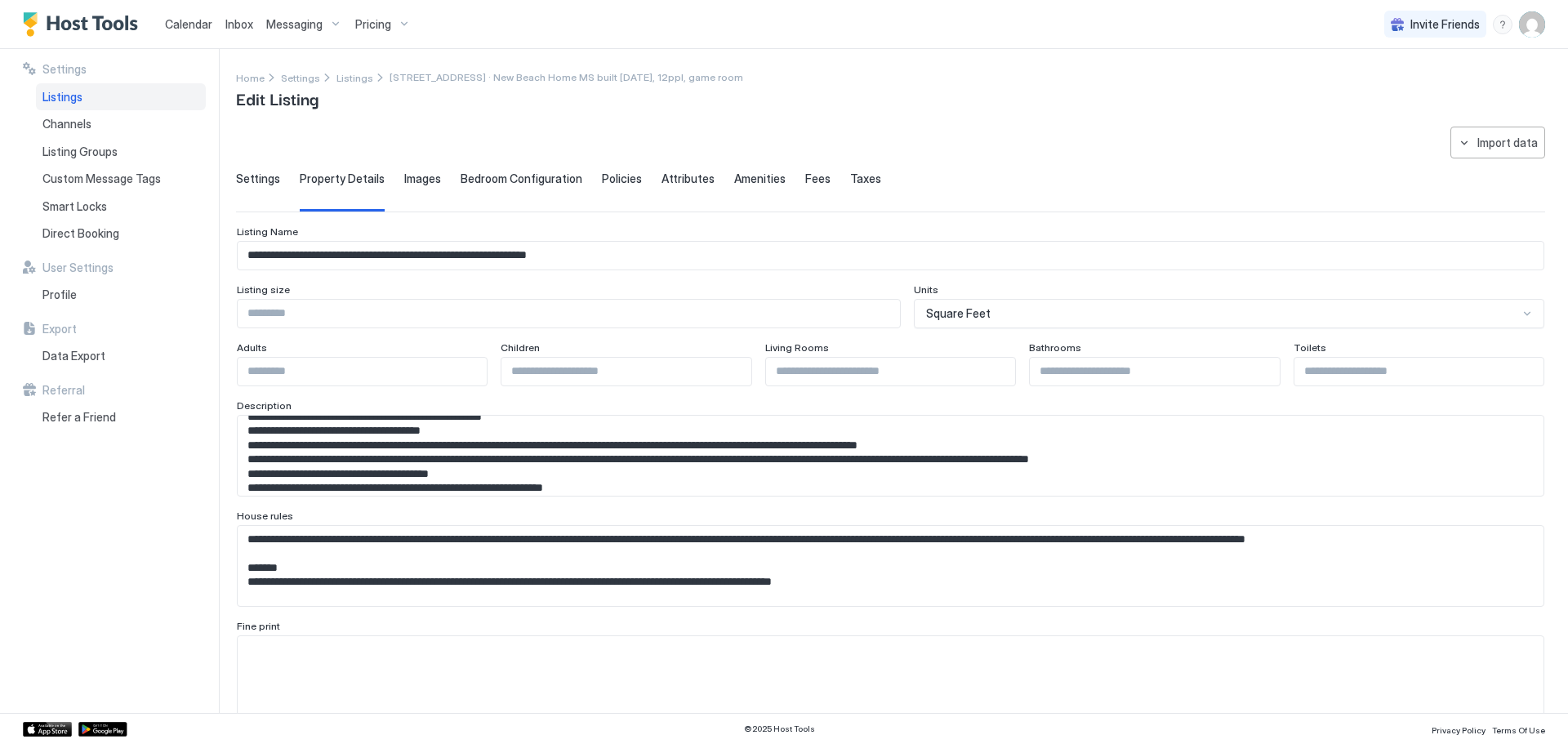
click at [421, 174] on span "Images" at bounding box center [422, 179] width 37 height 15
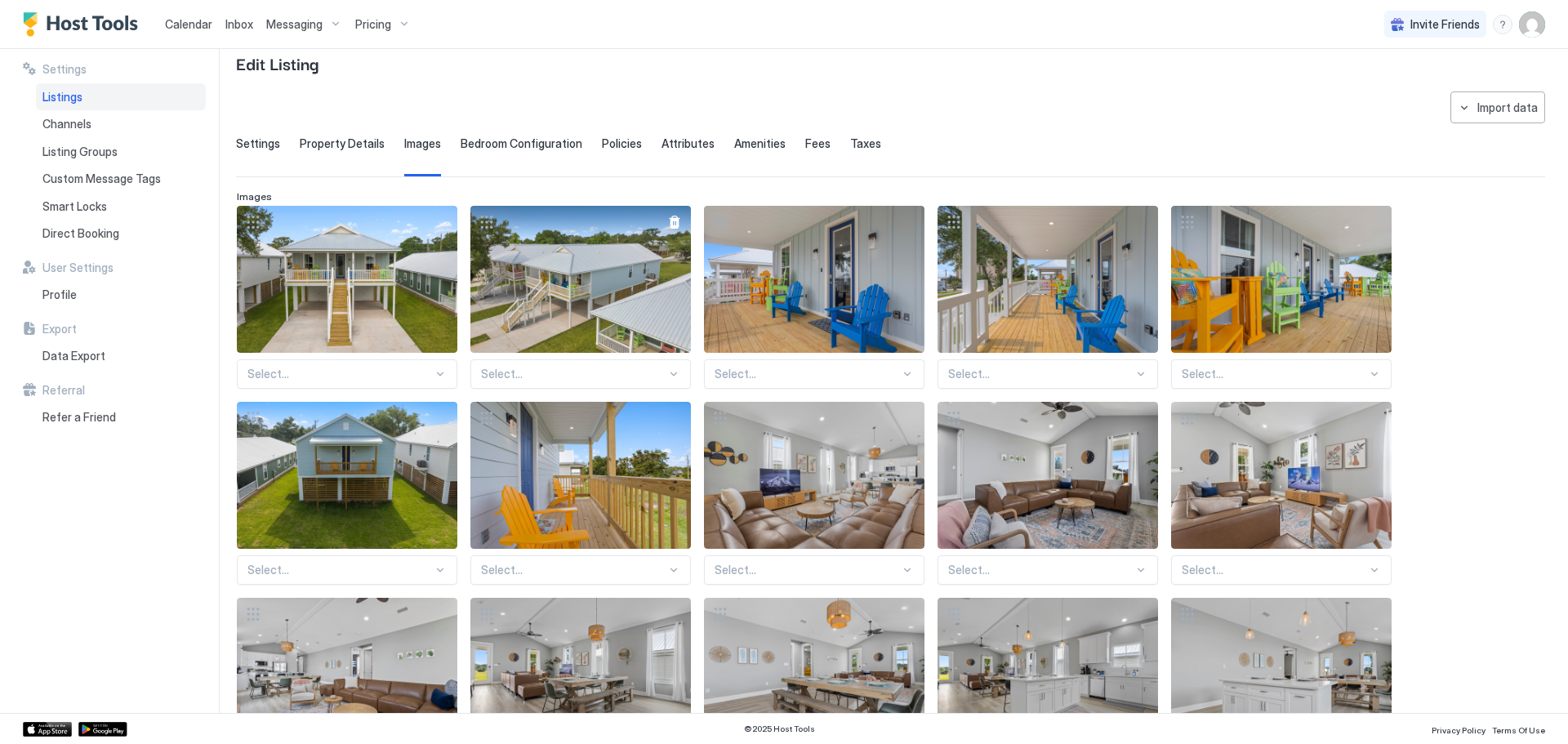
scroll to position [0, 0]
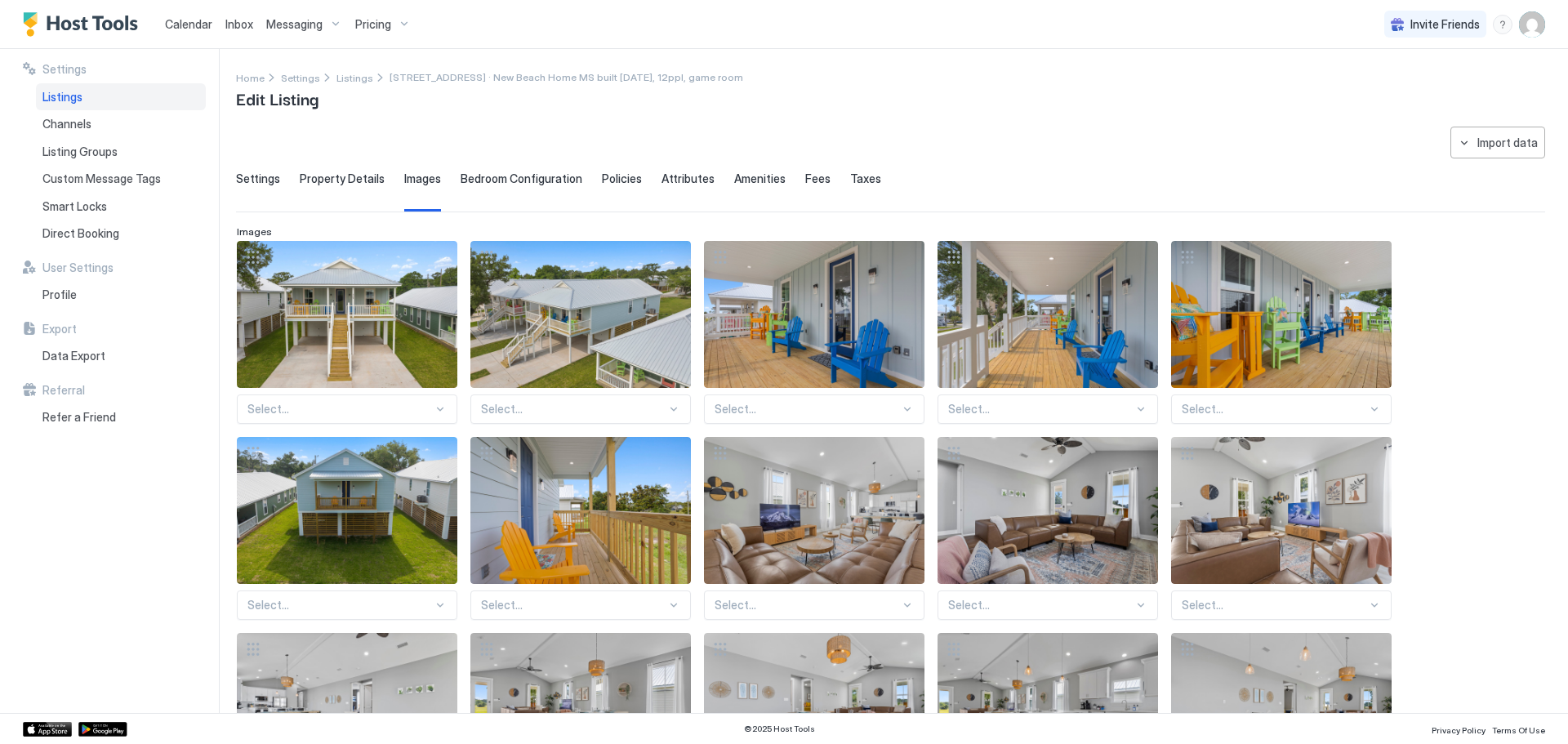
click at [516, 181] on span "Bedroom Configuration" at bounding box center [521, 179] width 122 height 15
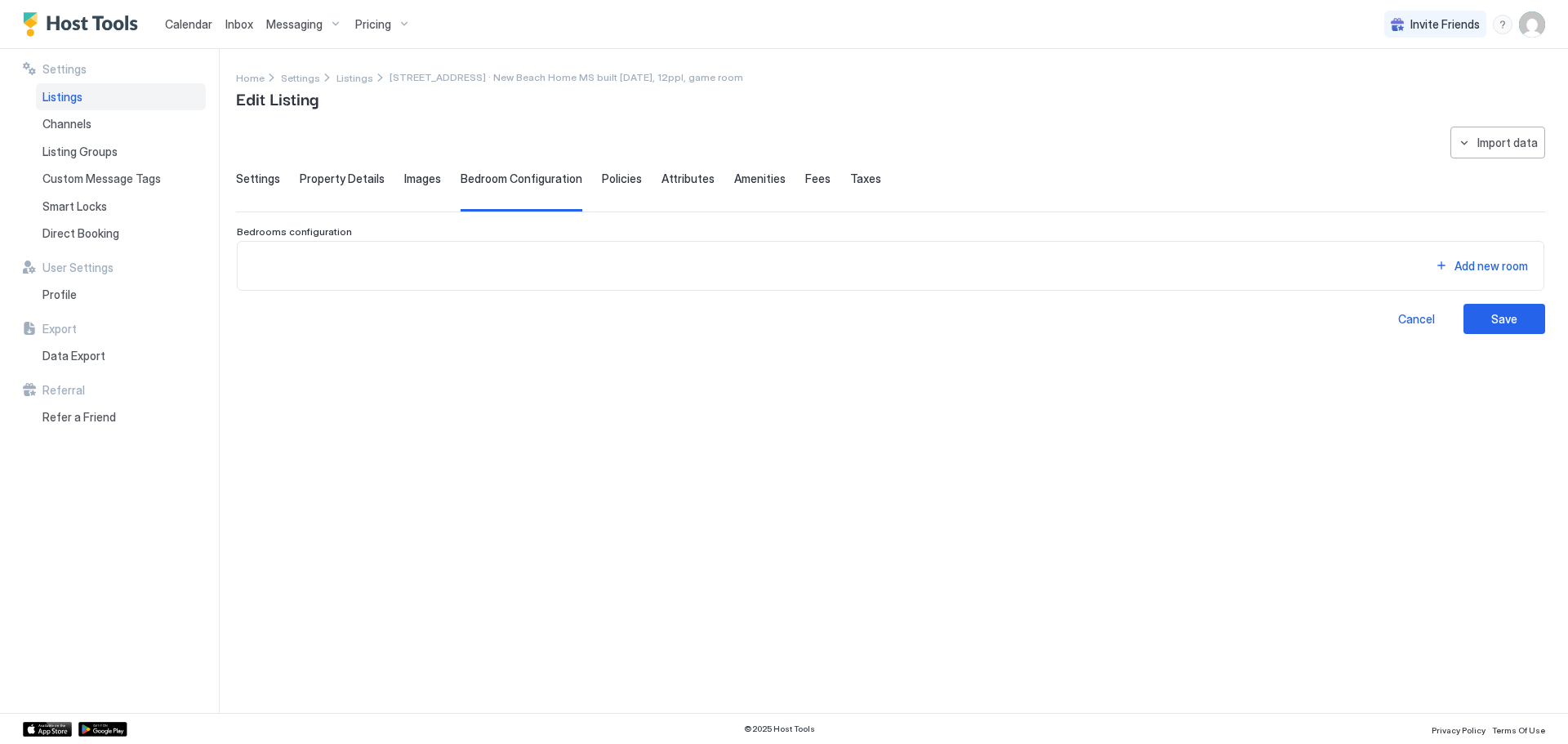
click at [610, 174] on span "Policies" at bounding box center [622, 179] width 40 height 15
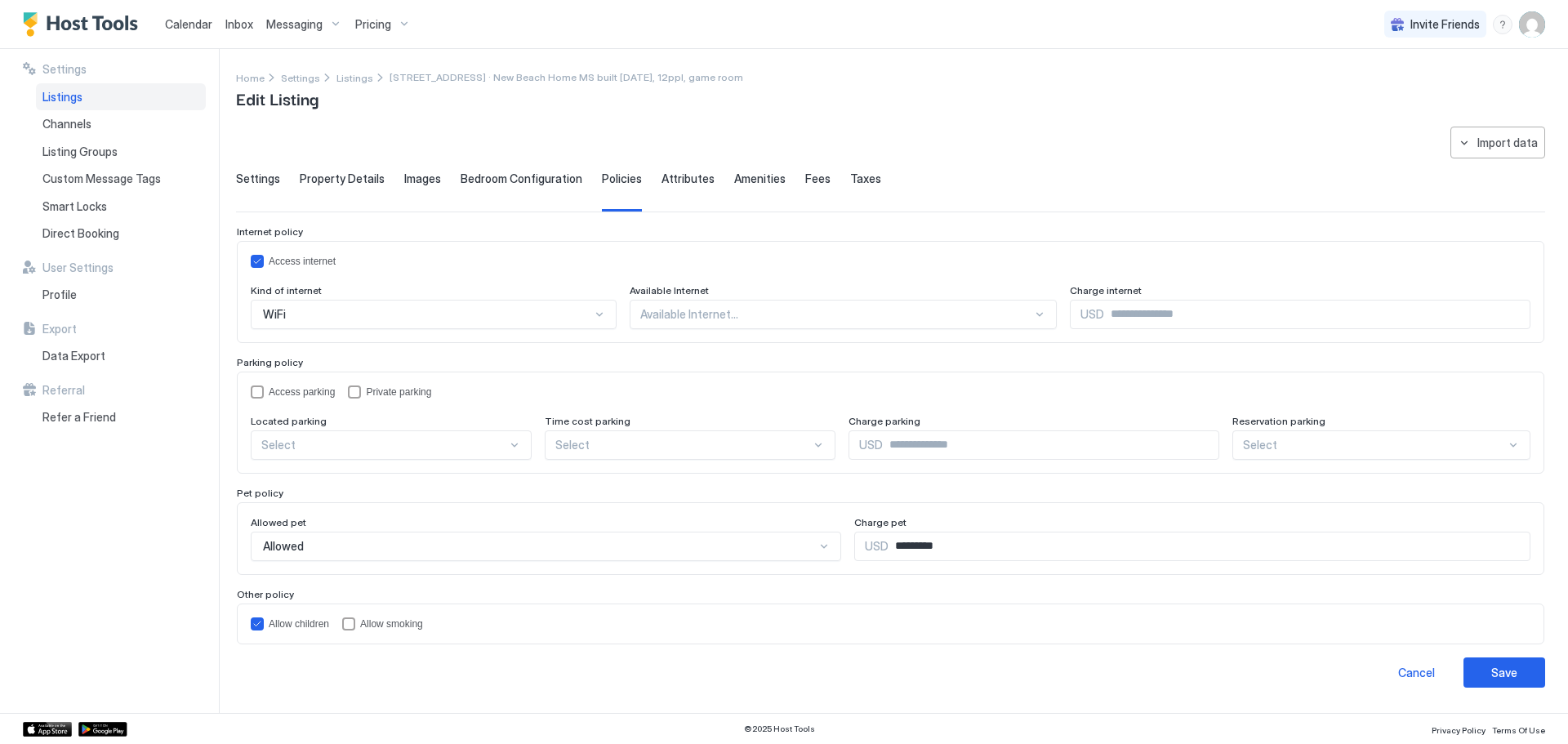
click at [682, 183] on span "Attributes" at bounding box center [688, 179] width 53 height 15
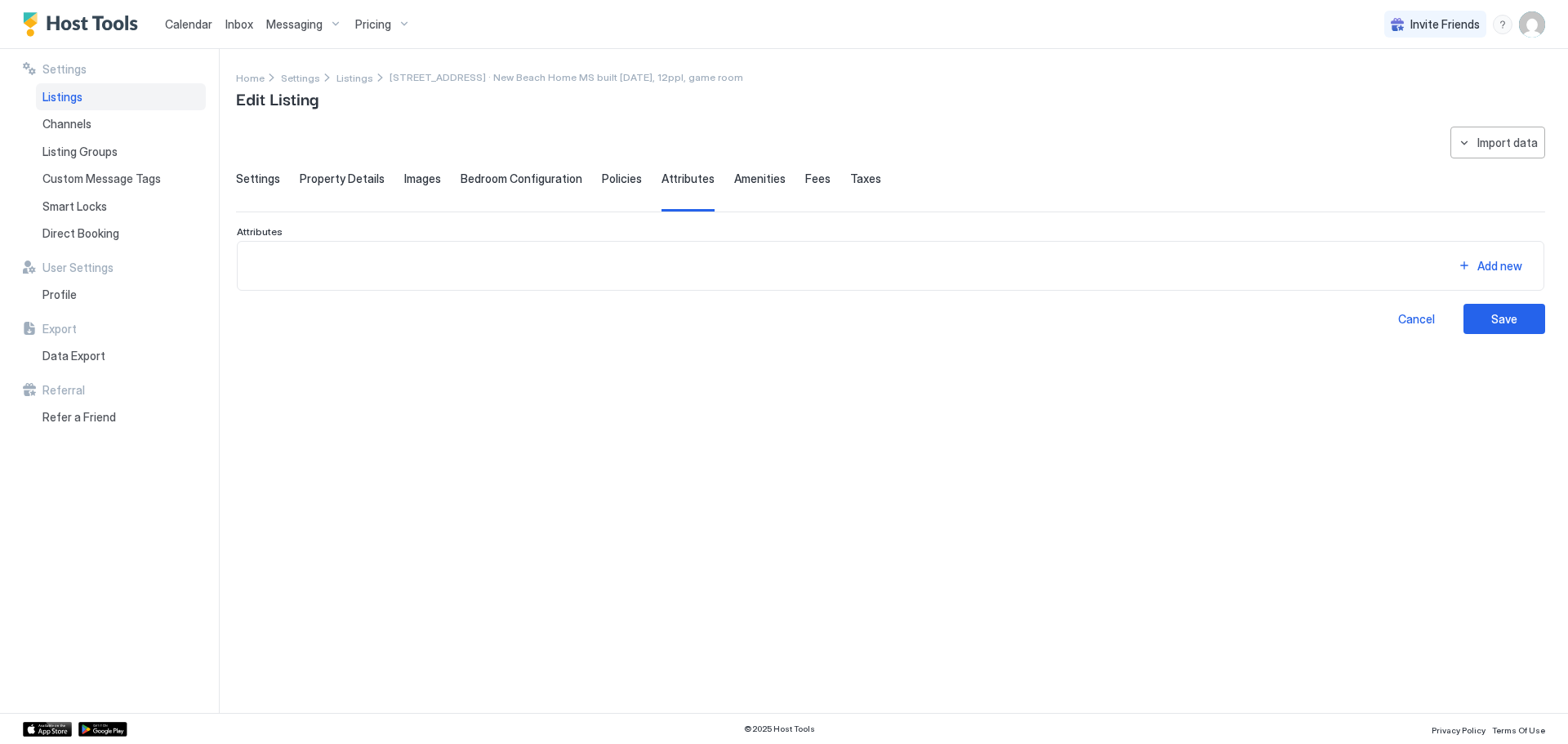
click at [734, 184] on span "Amenities" at bounding box center [760, 179] width 52 height 15
click at [805, 182] on span "Fees" at bounding box center [817, 179] width 25 height 15
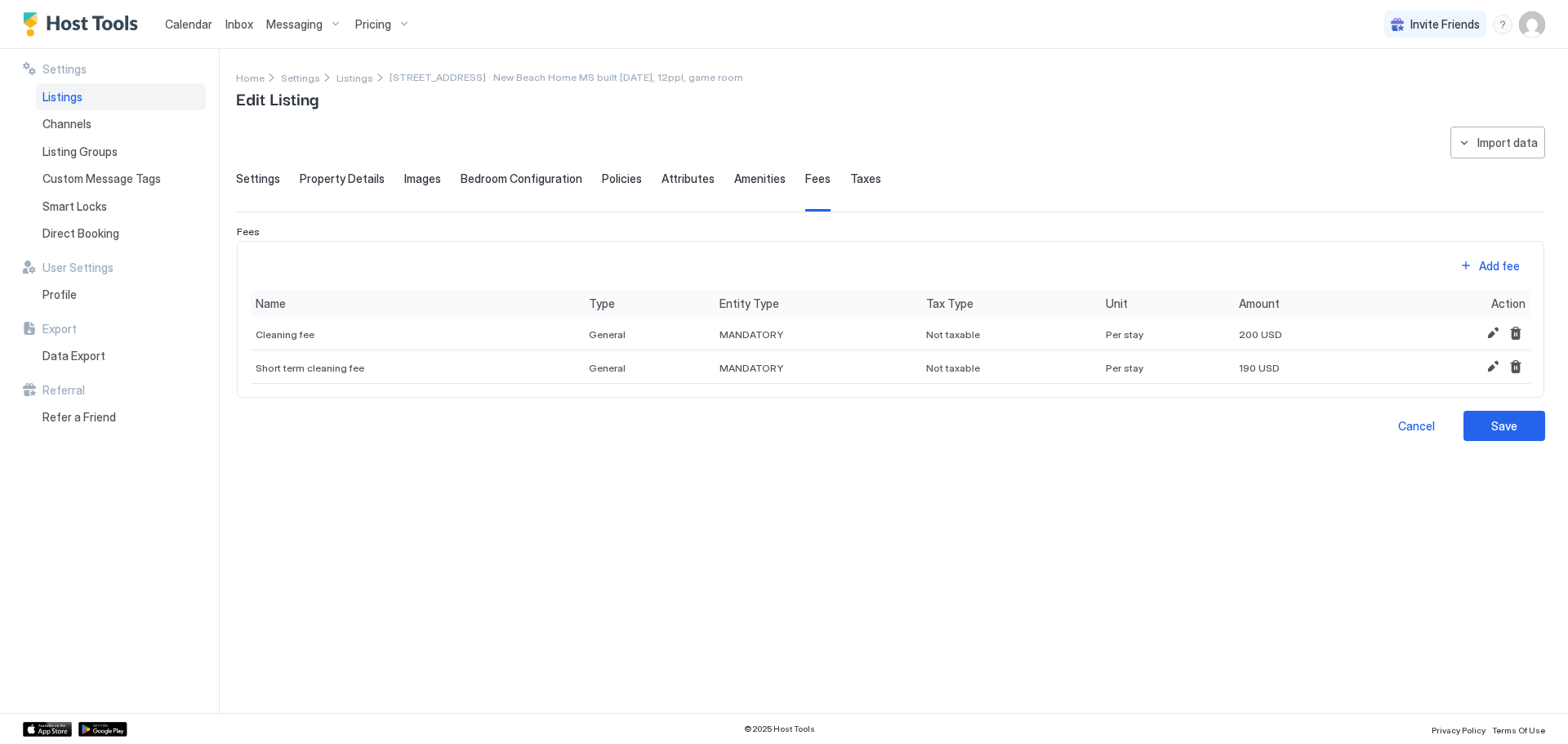
click at [241, 181] on span "Settings" at bounding box center [258, 179] width 44 height 15
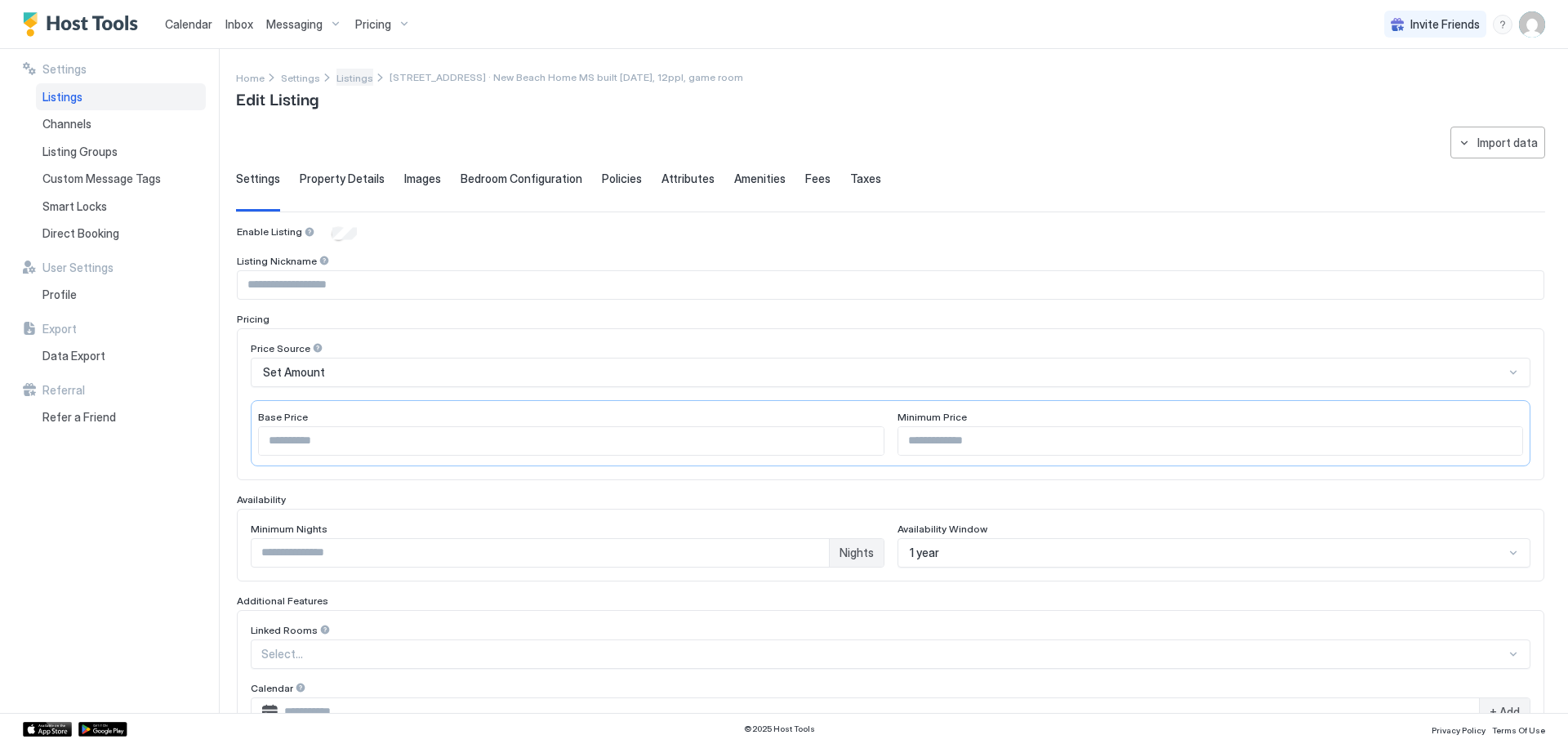
click at [346, 76] on span "Listings" at bounding box center [355, 78] width 37 height 12
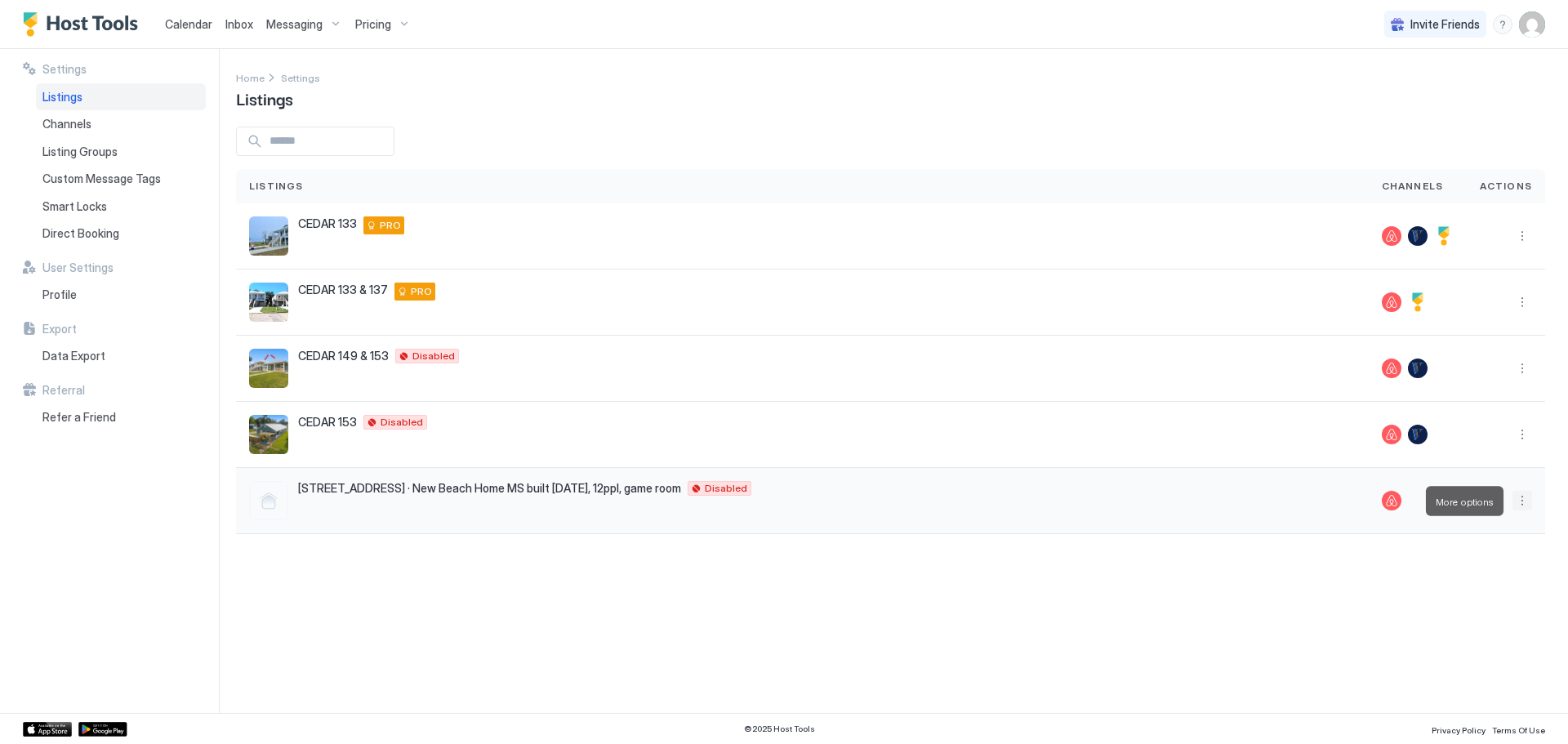
click at [1527, 502] on button "More options" at bounding box center [1522, 501] width 20 height 20
click at [1489, 576] on span "Listing Settings" at bounding box center [1494, 576] width 73 height 12
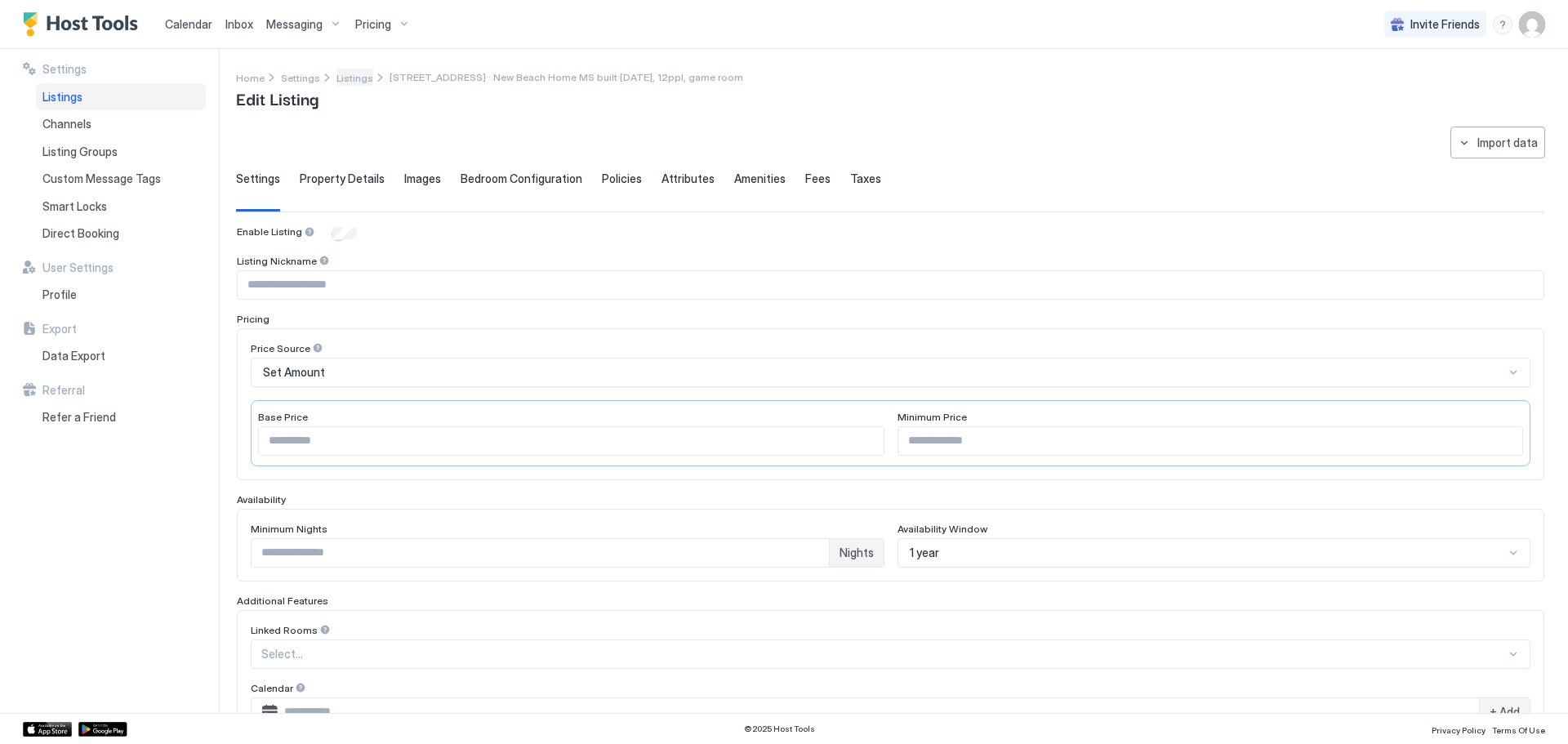
click at [352, 76] on span "Listings" at bounding box center [355, 78] width 37 height 12
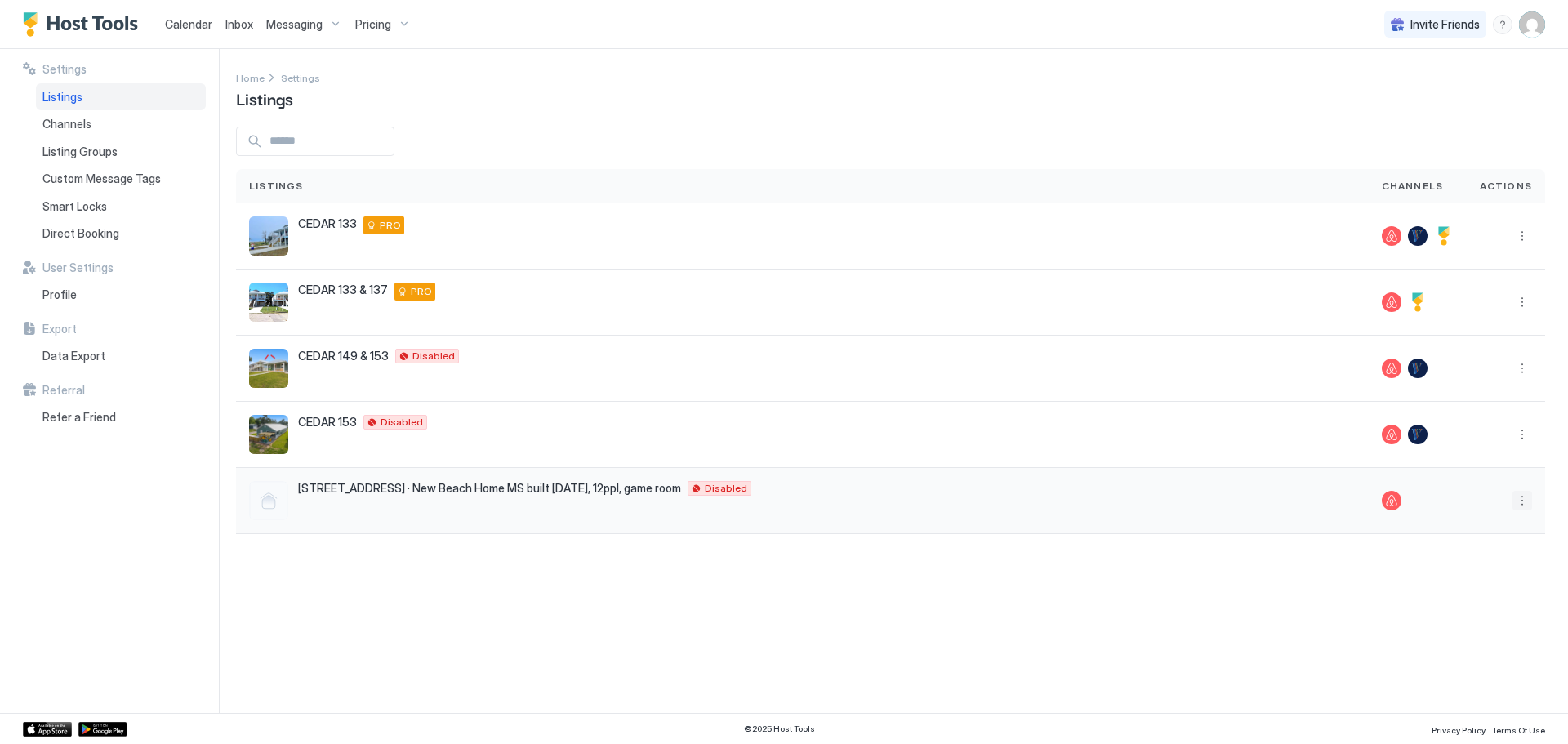
click at [1516, 509] on button "More options" at bounding box center [1522, 501] width 20 height 20
click at [1489, 556] on div "Pricing" at bounding box center [1485, 551] width 104 height 26
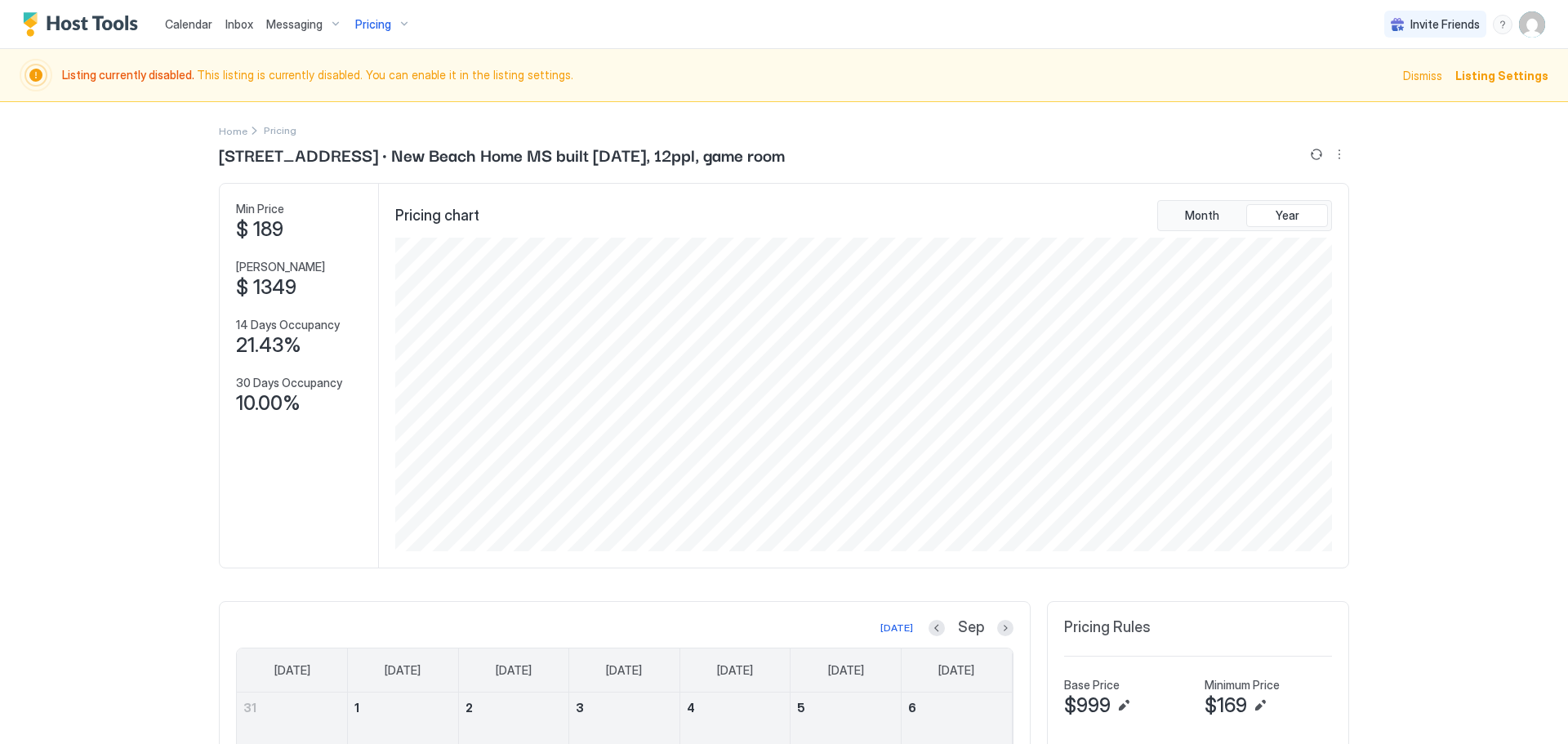
click at [206, 19] on span "Calendar" at bounding box center [188, 24] width 47 height 14
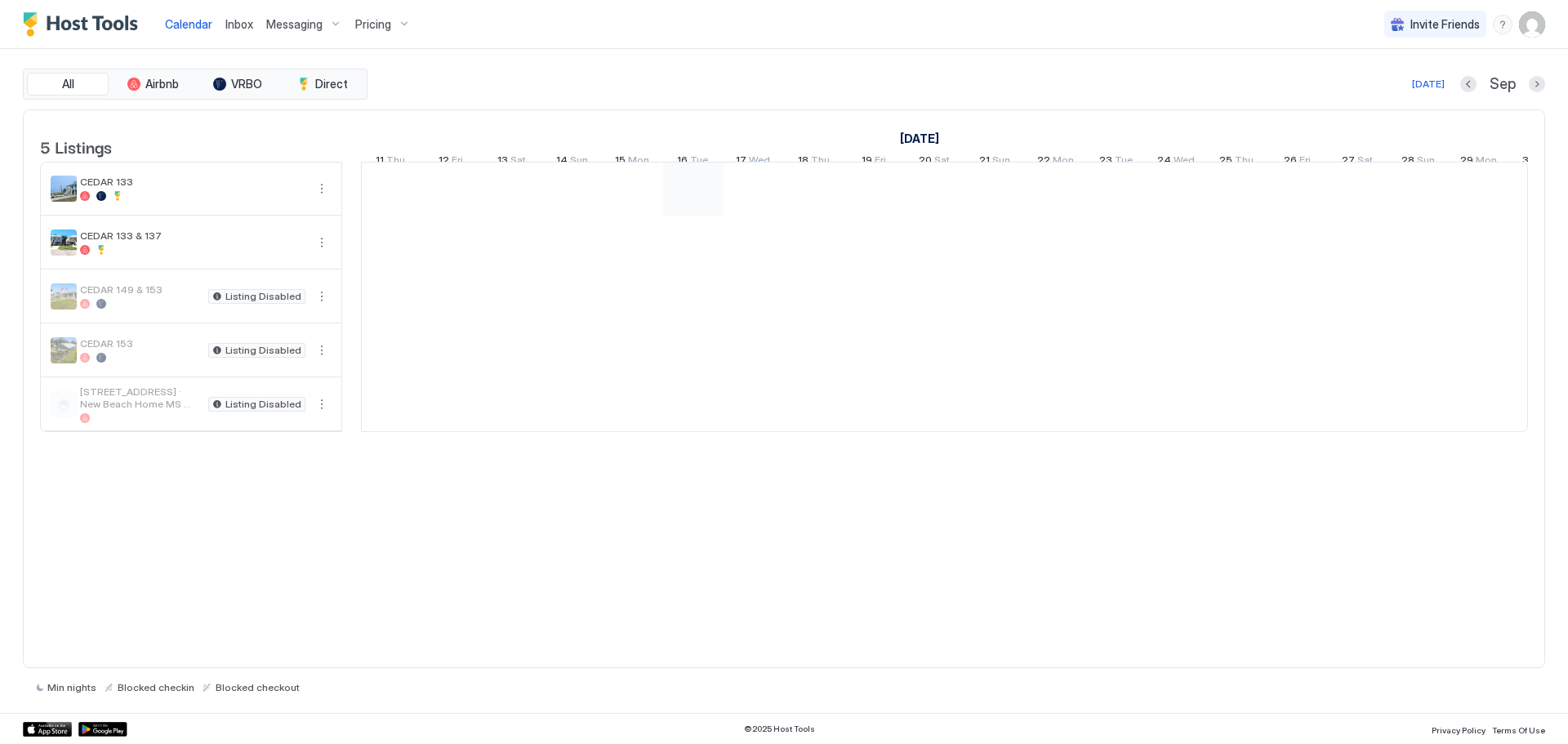
scroll to position [0, 908]
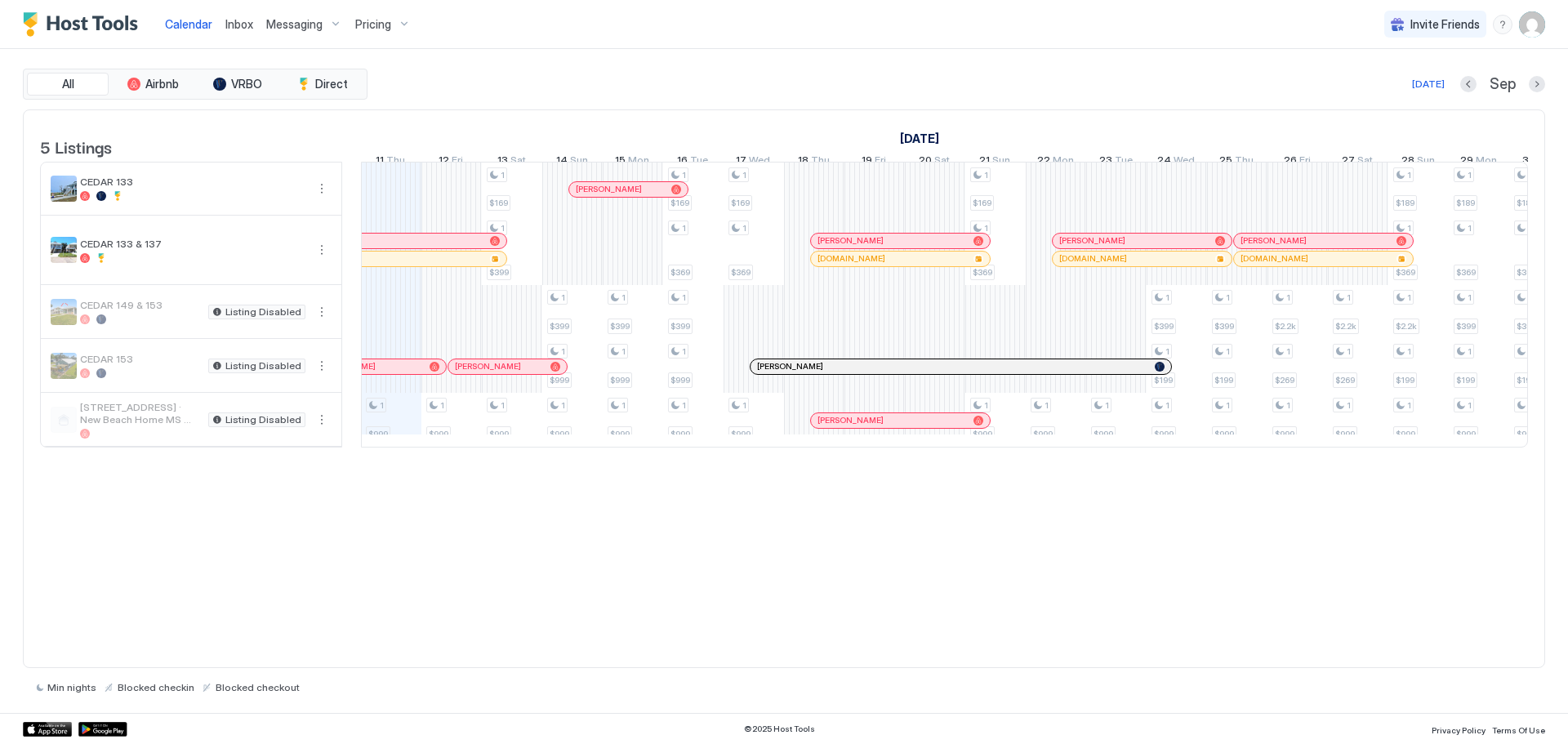
click at [159, 426] on span "[STREET_ADDRESS] · New Beach Home MS built [DATE], 12ppl, game room" at bounding box center [141, 413] width 122 height 25
click at [826, 427] on div at bounding box center [826, 420] width 13 height 13
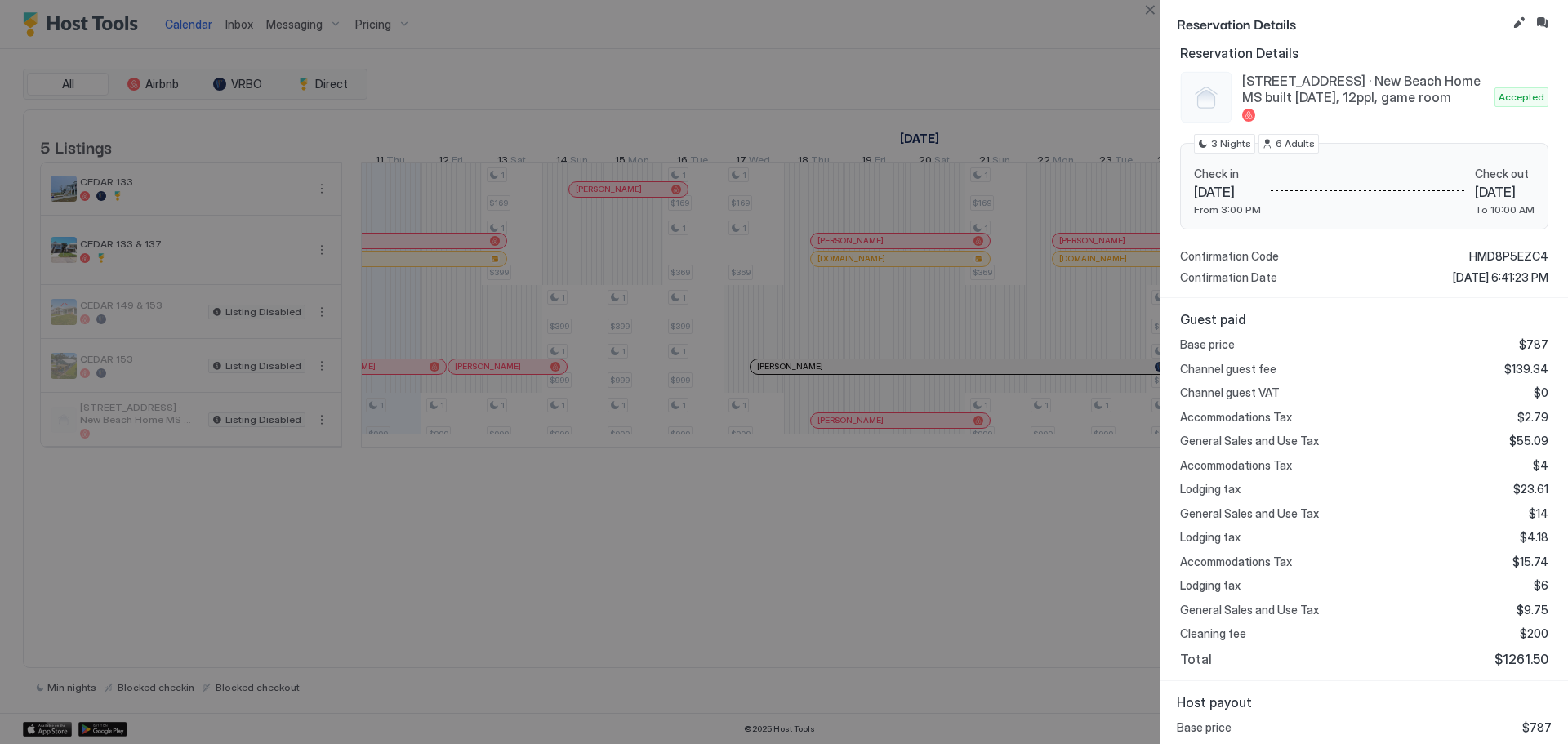
scroll to position [163, 0]
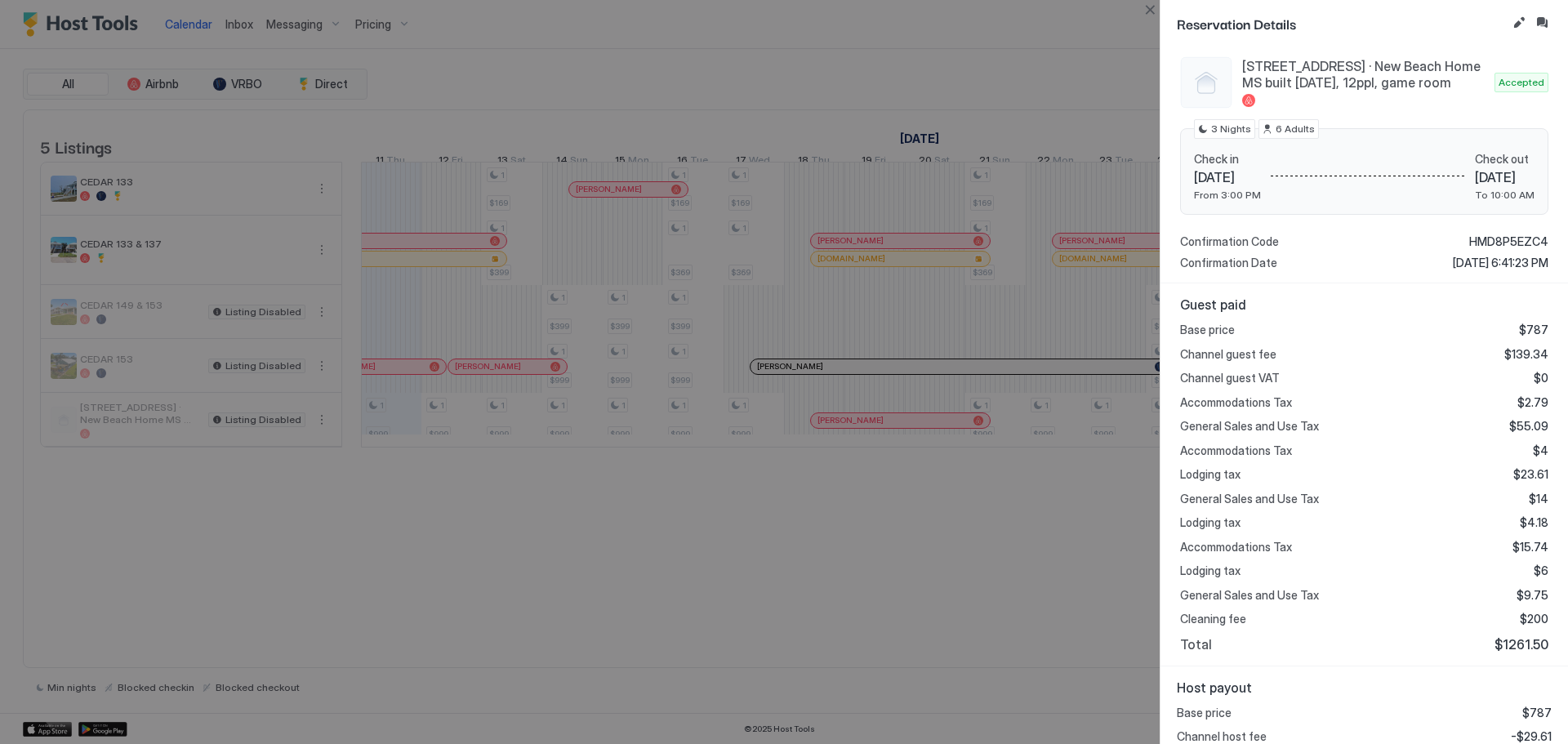
click at [960, 564] on div at bounding box center [784, 372] width 1568 height 744
click at [692, 40] on div at bounding box center [784, 372] width 1568 height 744
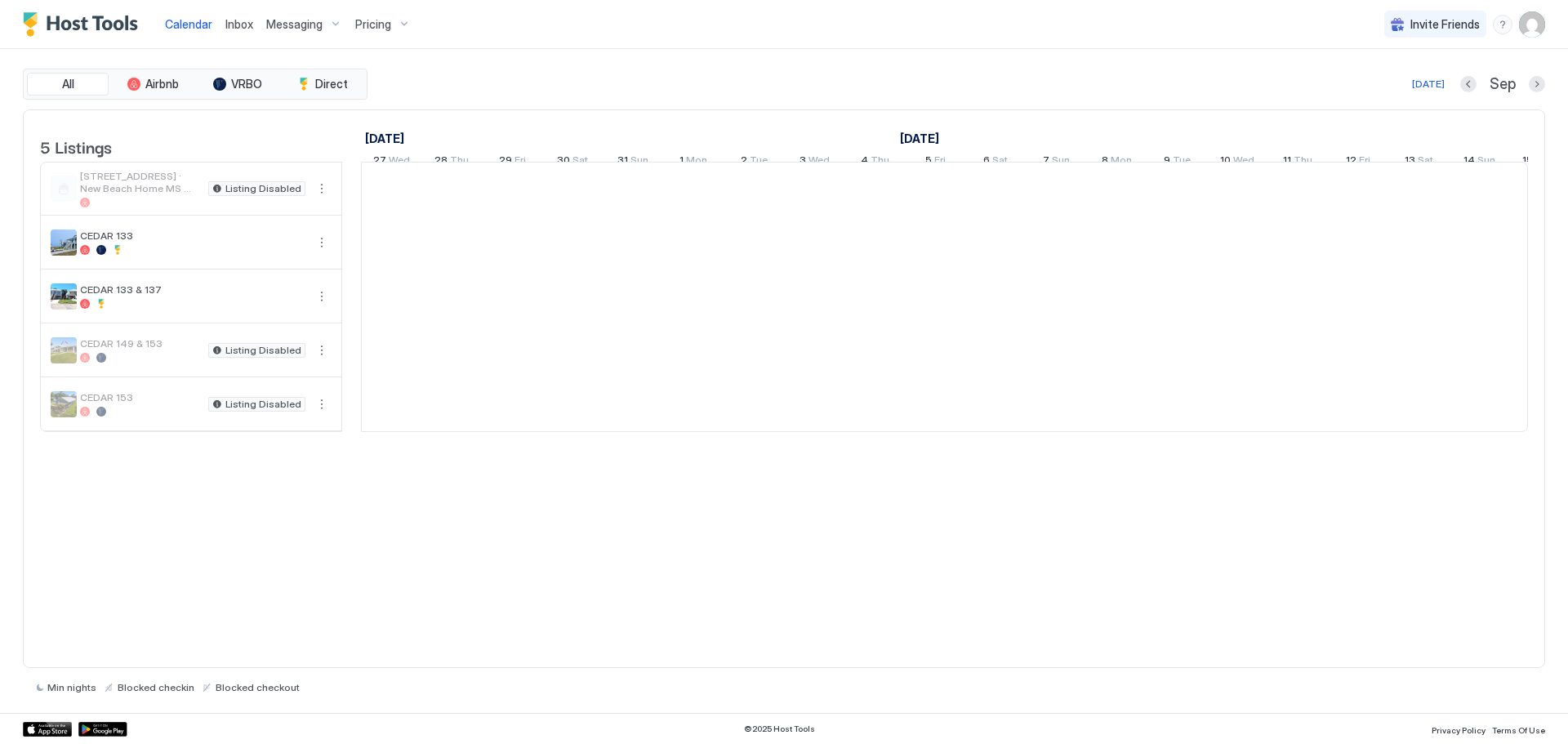
scroll to position [0, 908]
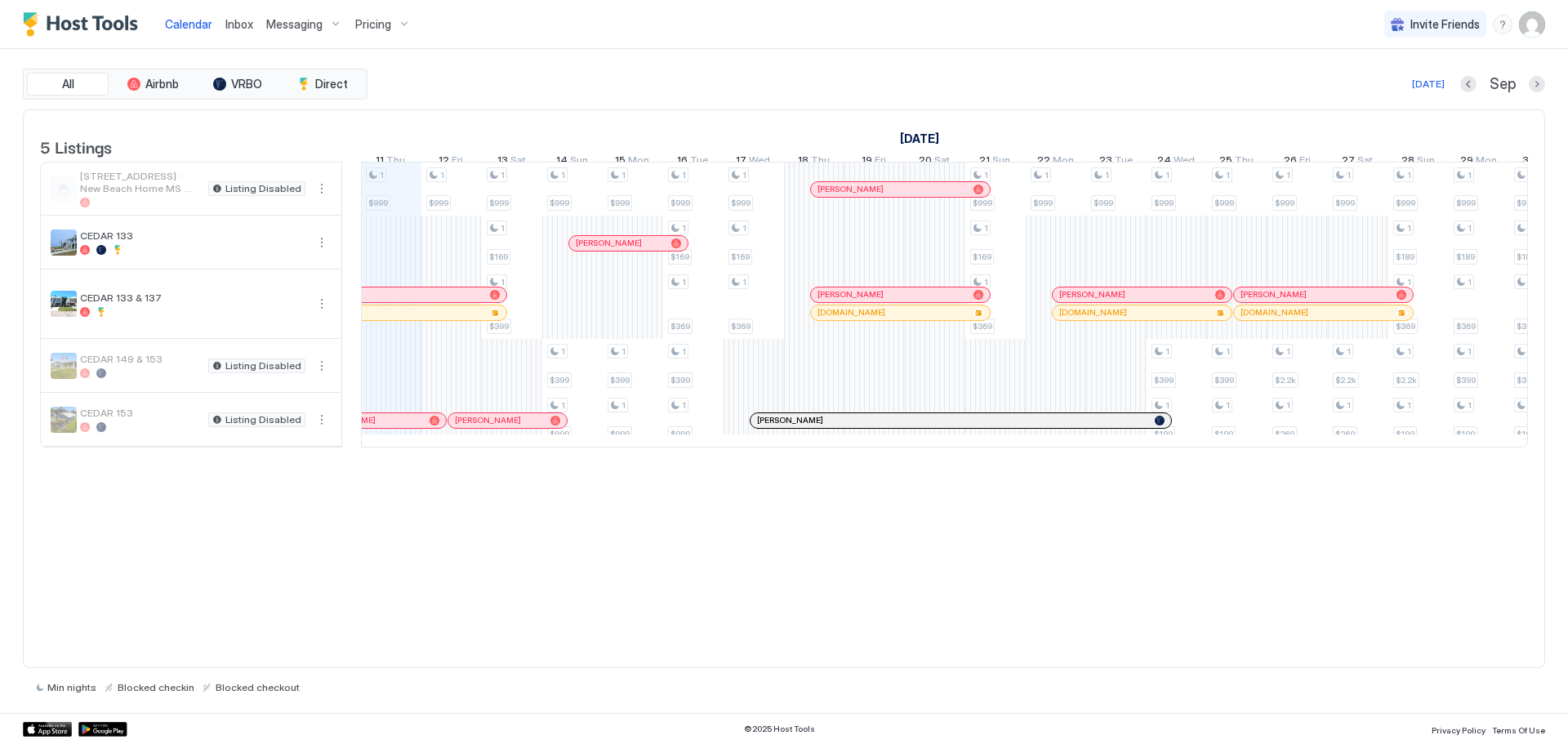
click at [1532, 15] on img "User profile" at bounding box center [1532, 24] width 26 height 26
click at [1415, 113] on div "Logout" at bounding box center [1440, 119] width 194 height 15
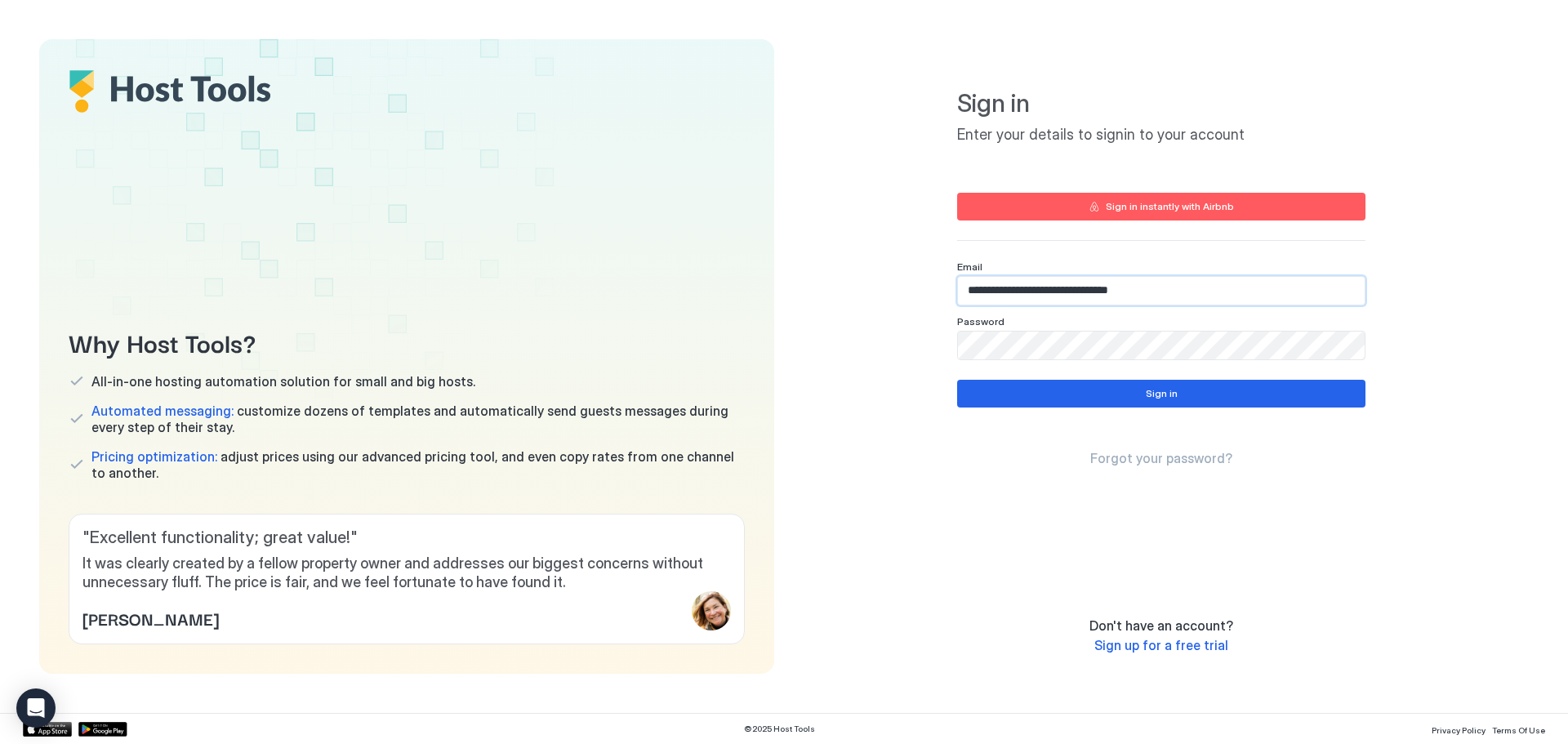
click at [1065, 296] on input "**********" at bounding box center [1162, 290] width 407 height 27
click at [1065, 296] on input "**********" at bounding box center [1162, 290] width 407 height 27
paste input "Input Field"
type input "**********"
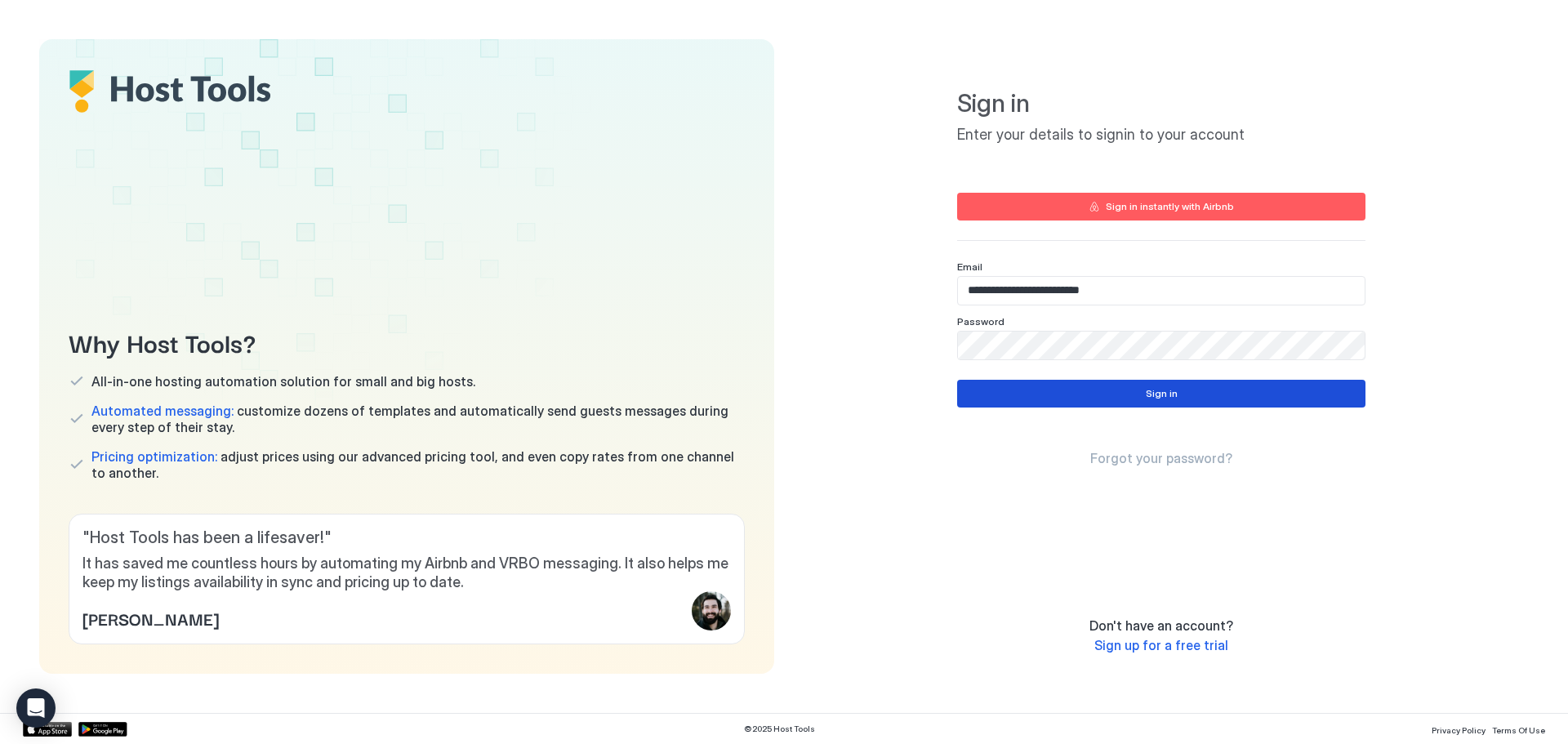
click at [1106, 398] on button "Sign in" at bounding box center [1162, 393] width 409 height 27
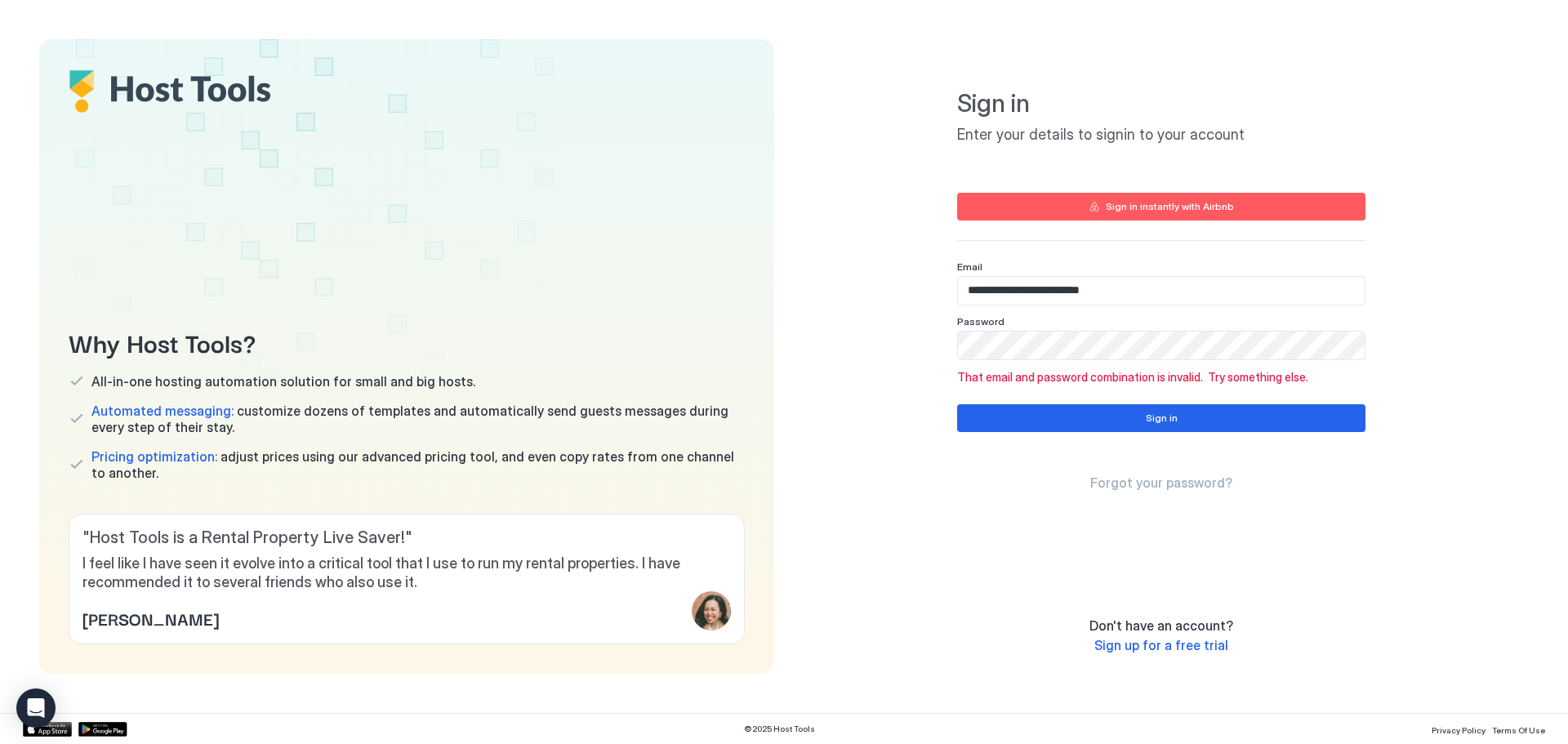
click at [1011, 292] on input "**********" at bounding box center [1162, 290] width 407 height 27
click at [1006, 293] on input "**********" at bounding box center [1162, 290] width 407 height 27
type input "**********"
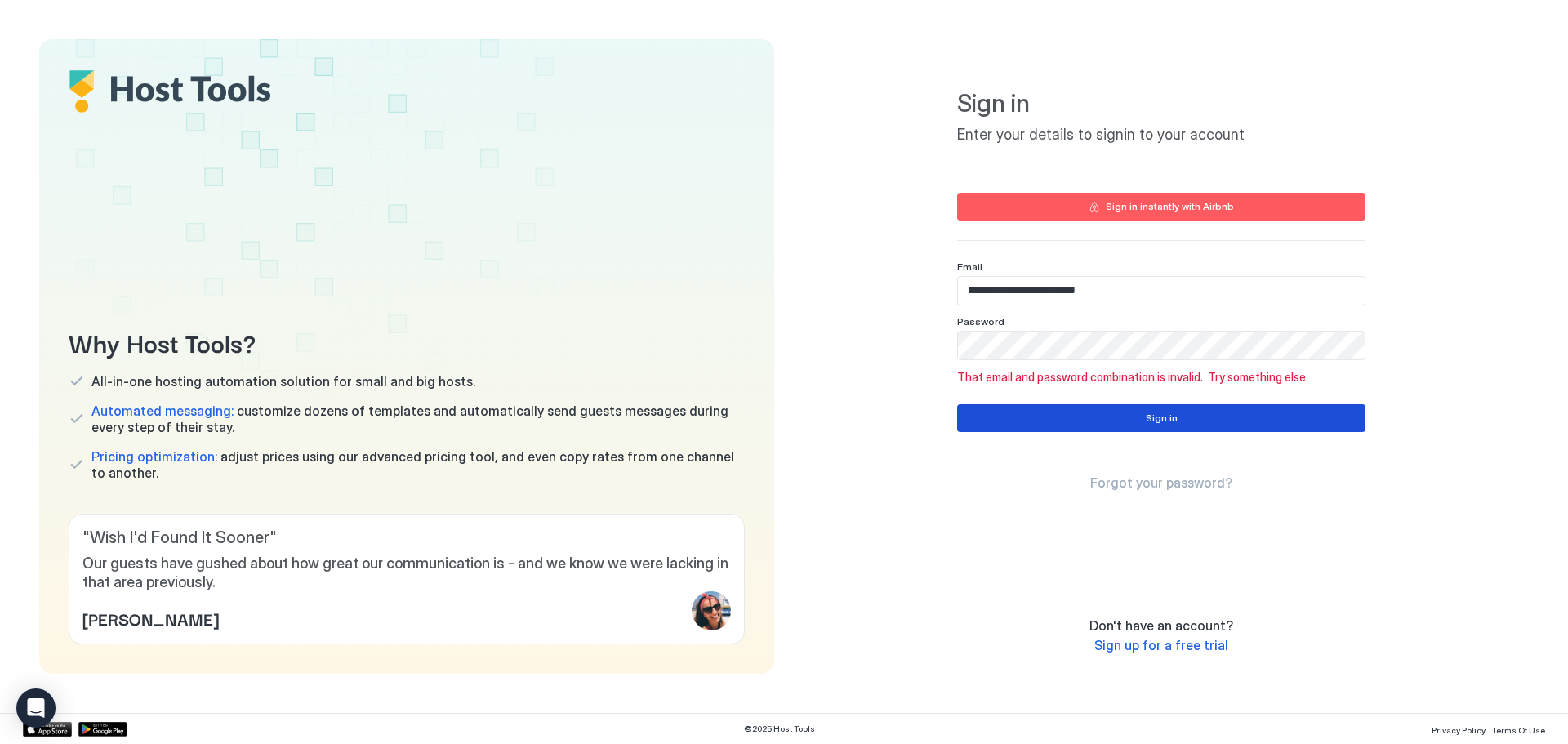
click at [1092, 416] on button "Sign in" at bounding box center [1162, 418] width 409 height 27
